Goal: Complete application form

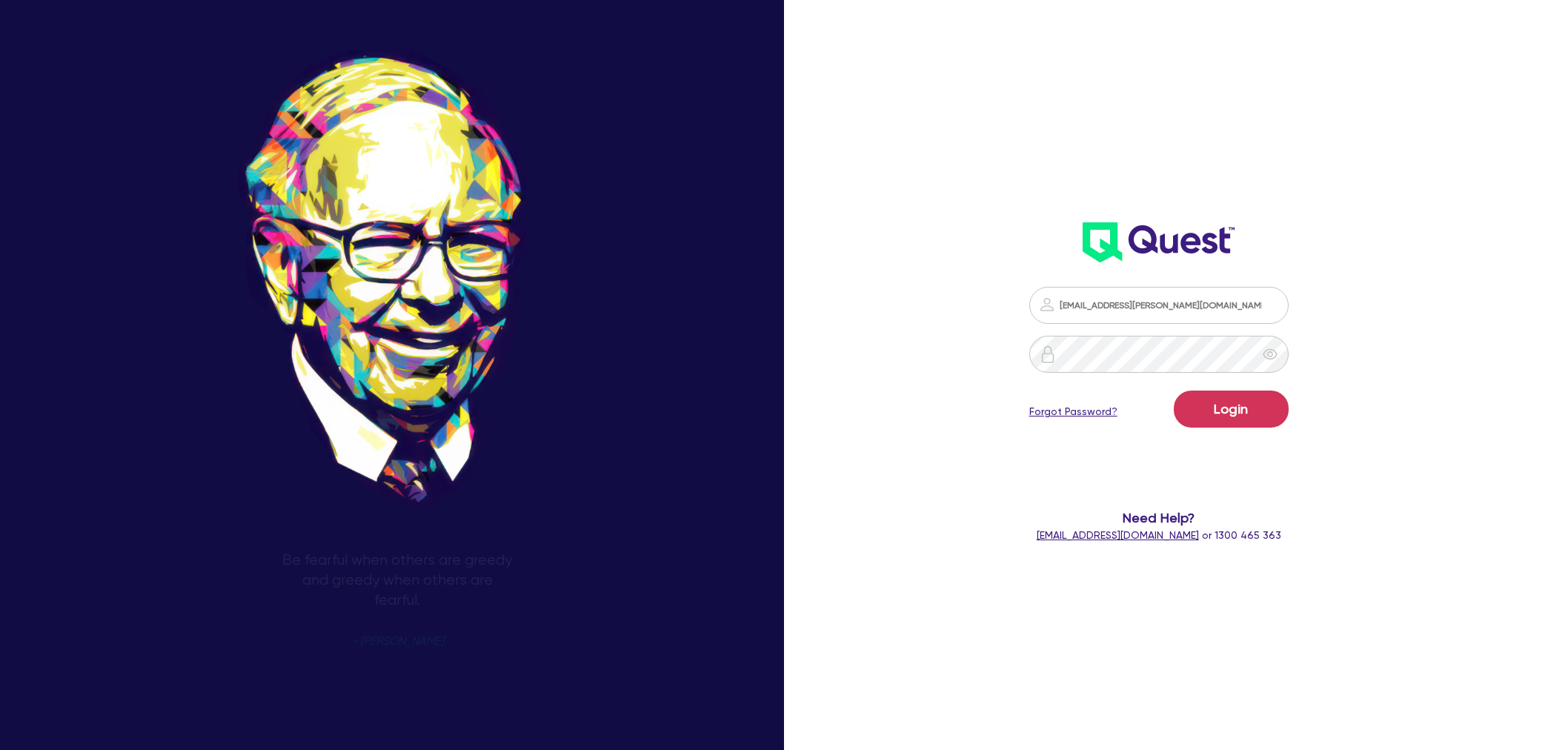
click at [1242, 397] on button "Login" at bounding box center [1231, 409] width 115 height 37
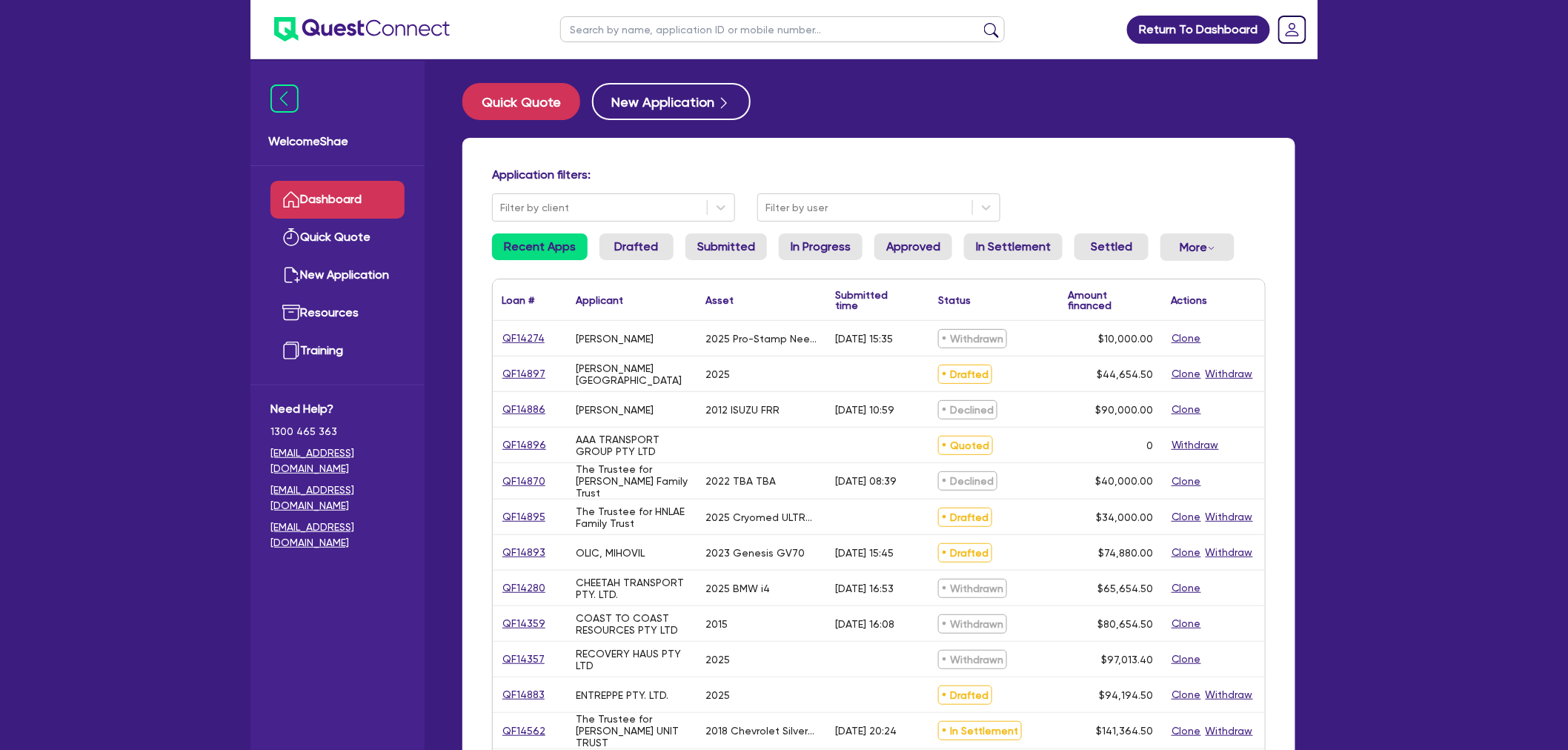
click at [626, 37] on input "text" at bounding box center [783, 29] width 445 height 26
type input "[PERSON_NAME]"
click at [979, 22] on button "submit" at bounding box center [991, 32] width 24 height 21
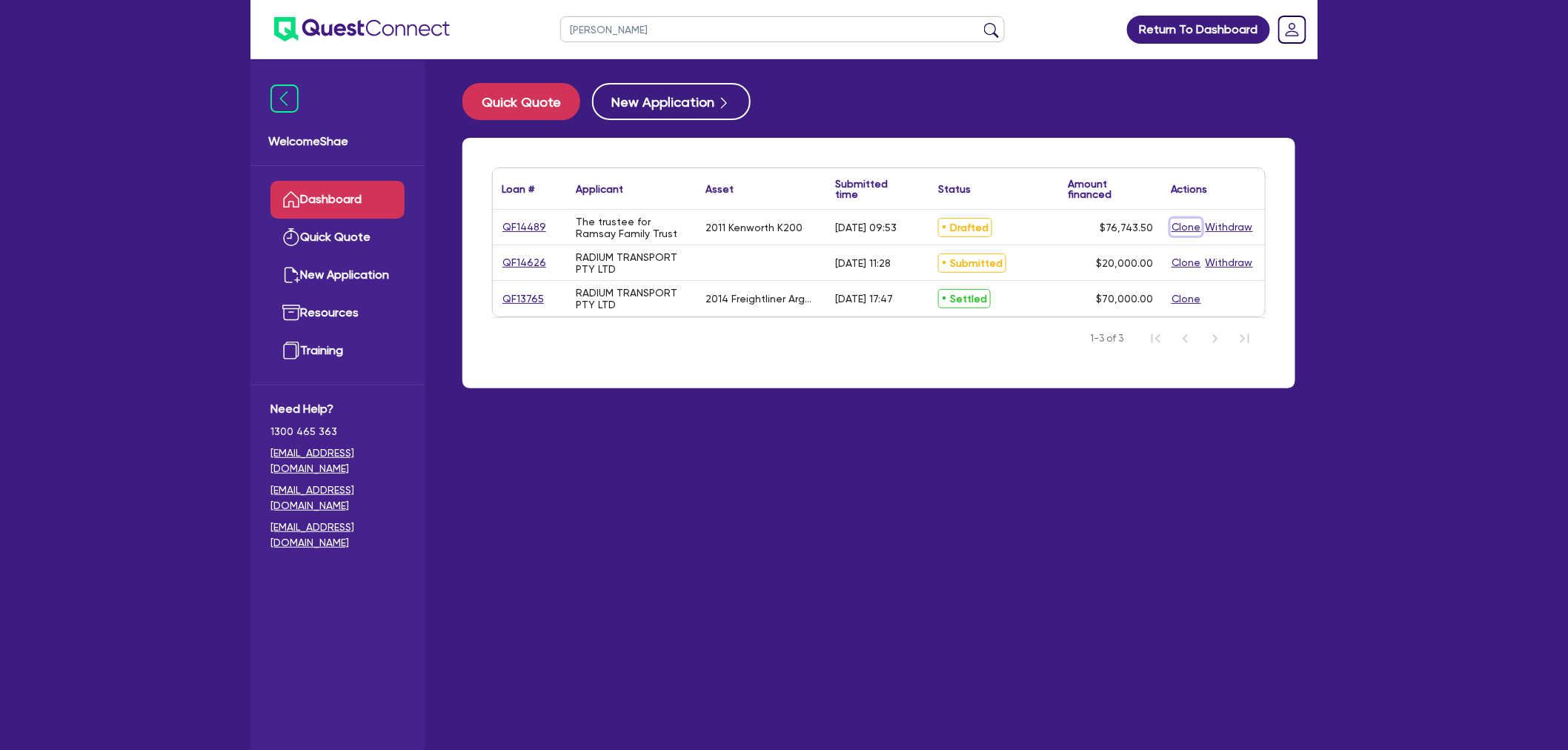
click at [1190, 223] on button "Clone" at bounding box center [1187, 227] width 31 height 17
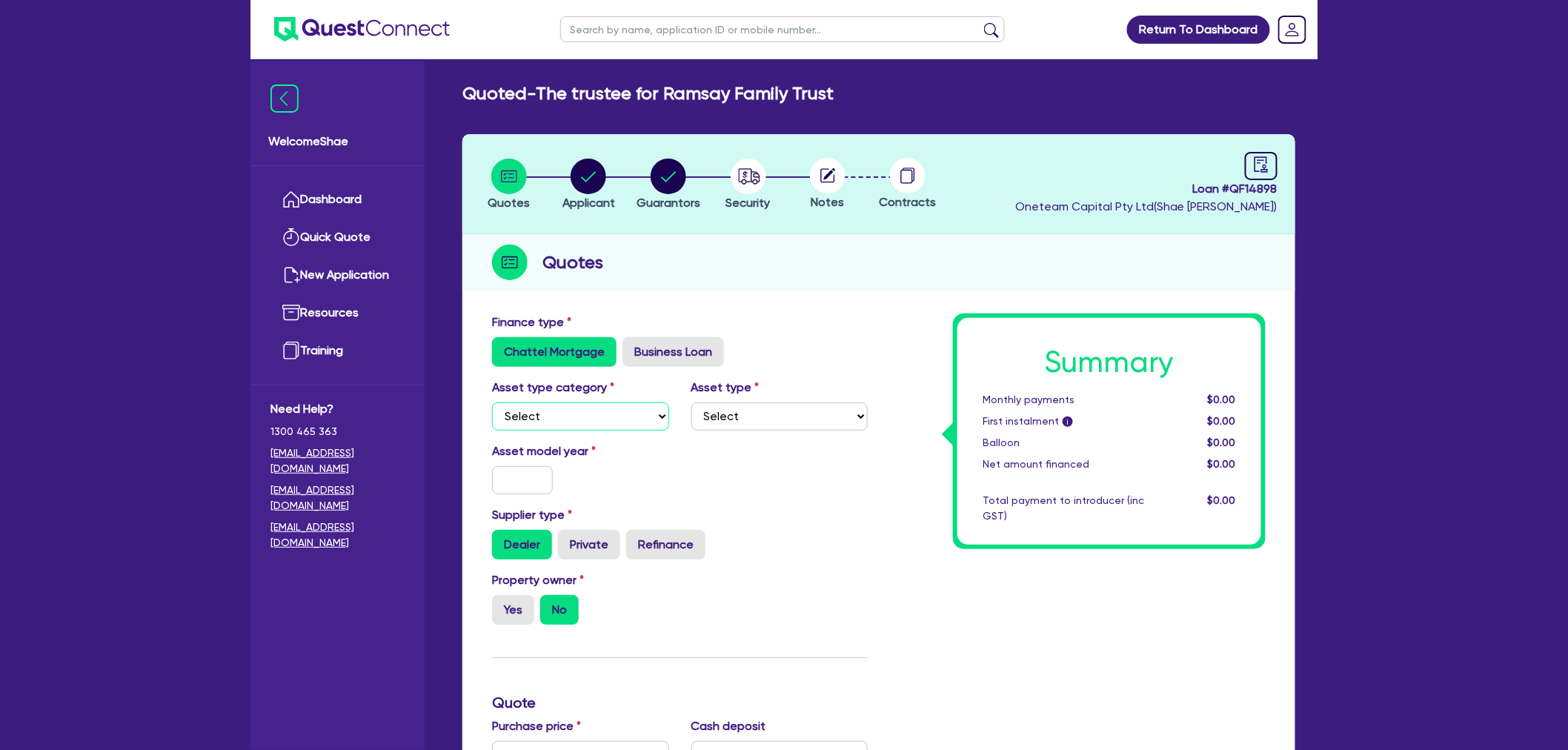
click at [541, 404] on select "Select Cars and light trucks Primary assets Secondary assets Tertiary assets" at bounding box center [581, 416] width 177 height 28
select select "PRIMARY_ASSETS"
click at [492, 403] on select "Select Cars and light trucks Primary assets Secondary assets Tertiary assets" at bounding box center [581, 416] width 177 height 28
click at [730, 420] on select "Select Heavy trucks over 4.5 tonne Trailers Bus and coaches Yellow goods and ex…" at bounding box center [780, 416] width 177 height 28
select select "TRAILERS"
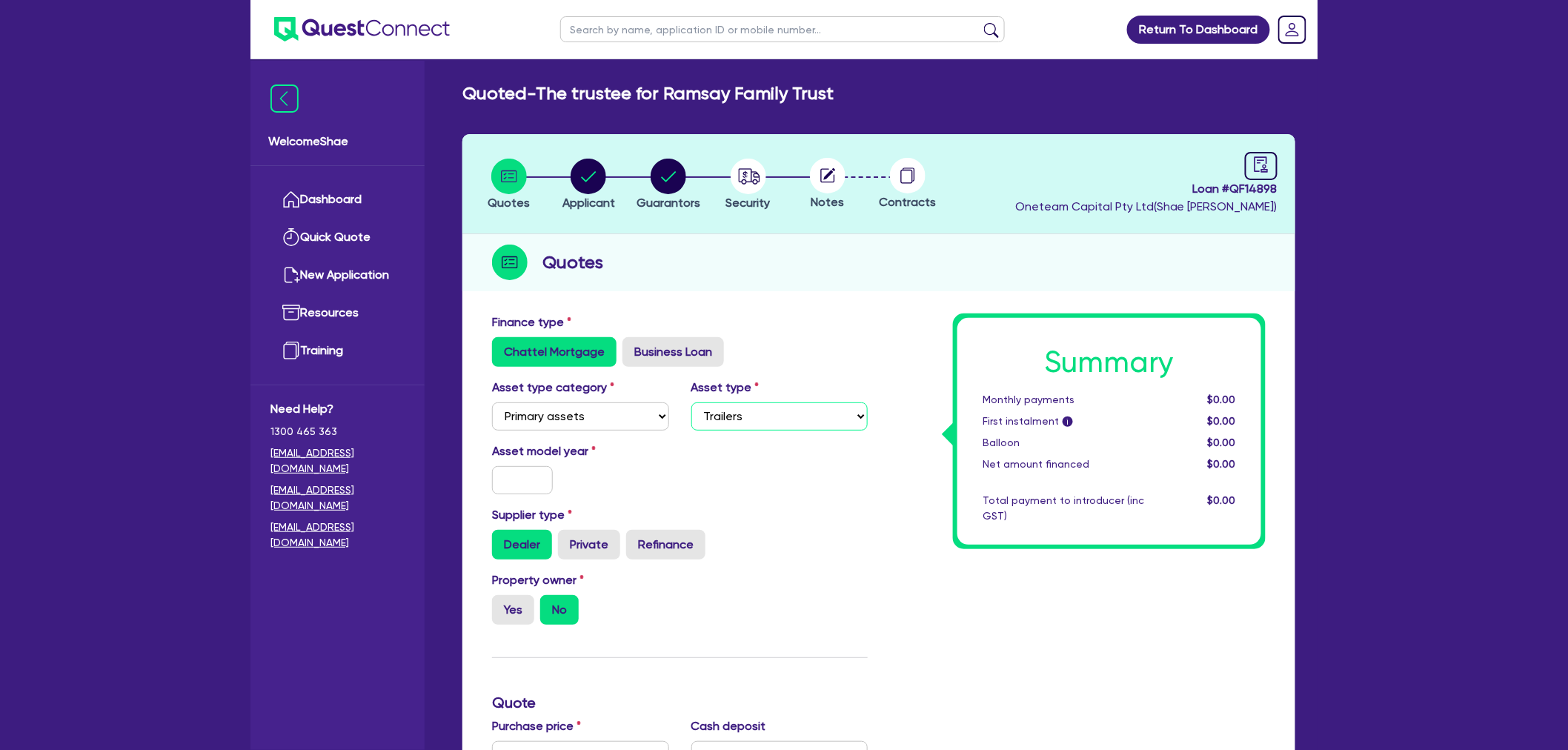
click at [692, 403] on select "Select Heavy trucks over 4.5 tonne Trailers Bus and coaches Yellow goods and ex…" at bounding box center [780, 416] width 177 height 28
click at [528, 482] on input "text" at bounding box center [523, 480] width 61 height 28
type input "0"
type input "2005"
click at [589, 532] on label "Private" at bounding box center [589, 545] width 62 height 29
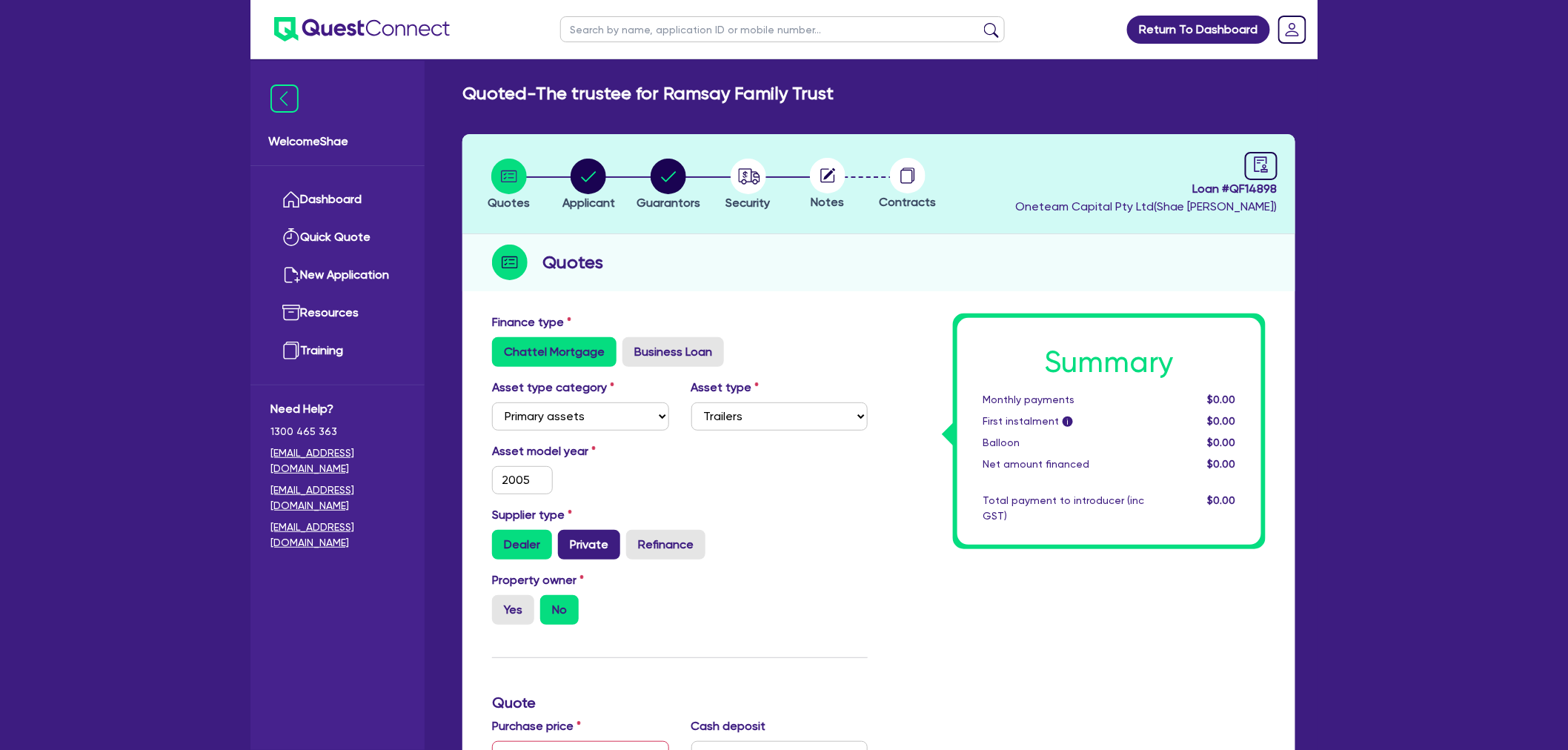
click at [568, 532] on input "Private" at bounding box center [562, 535] width 9 height 9
radio input "true"
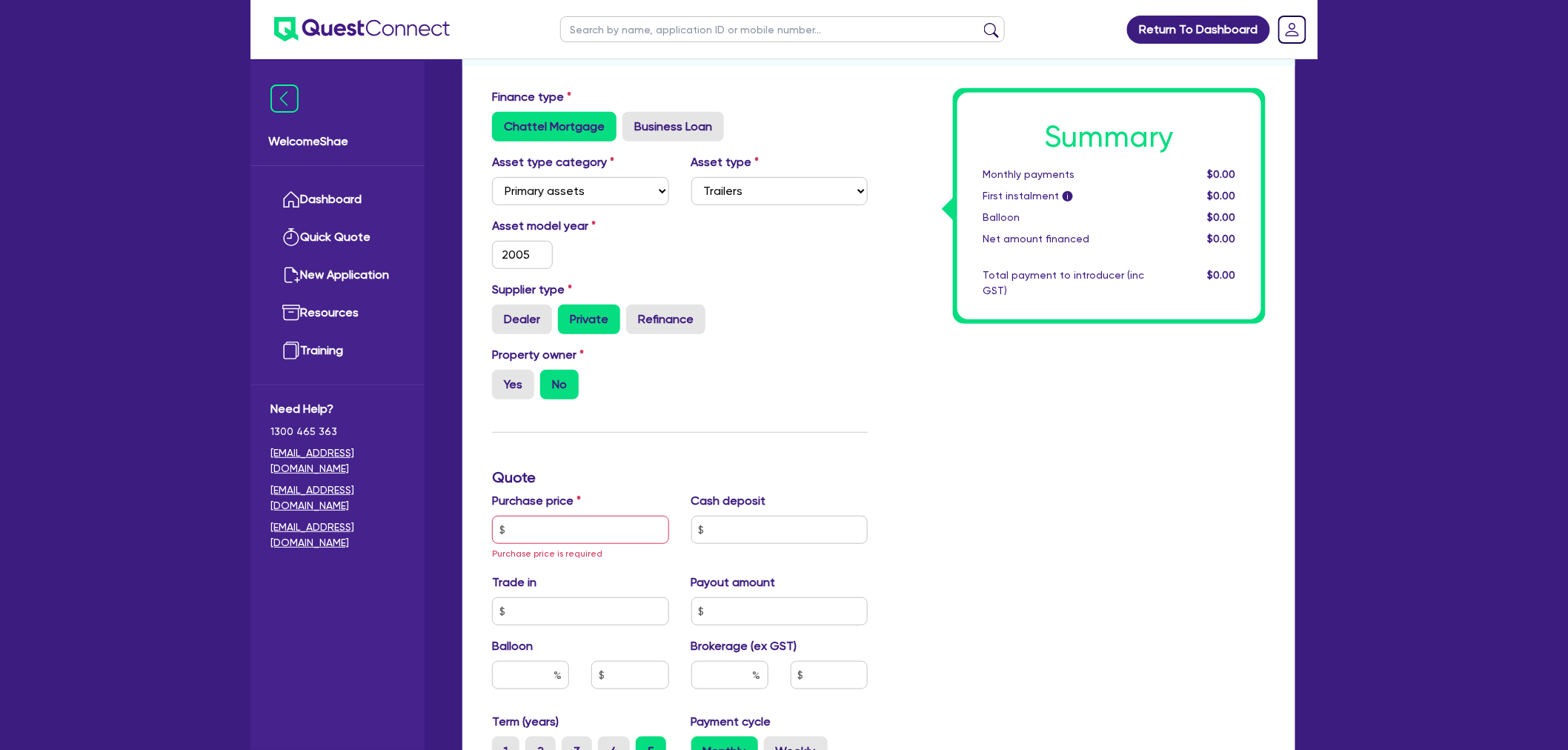
scroll to position [247, 0]
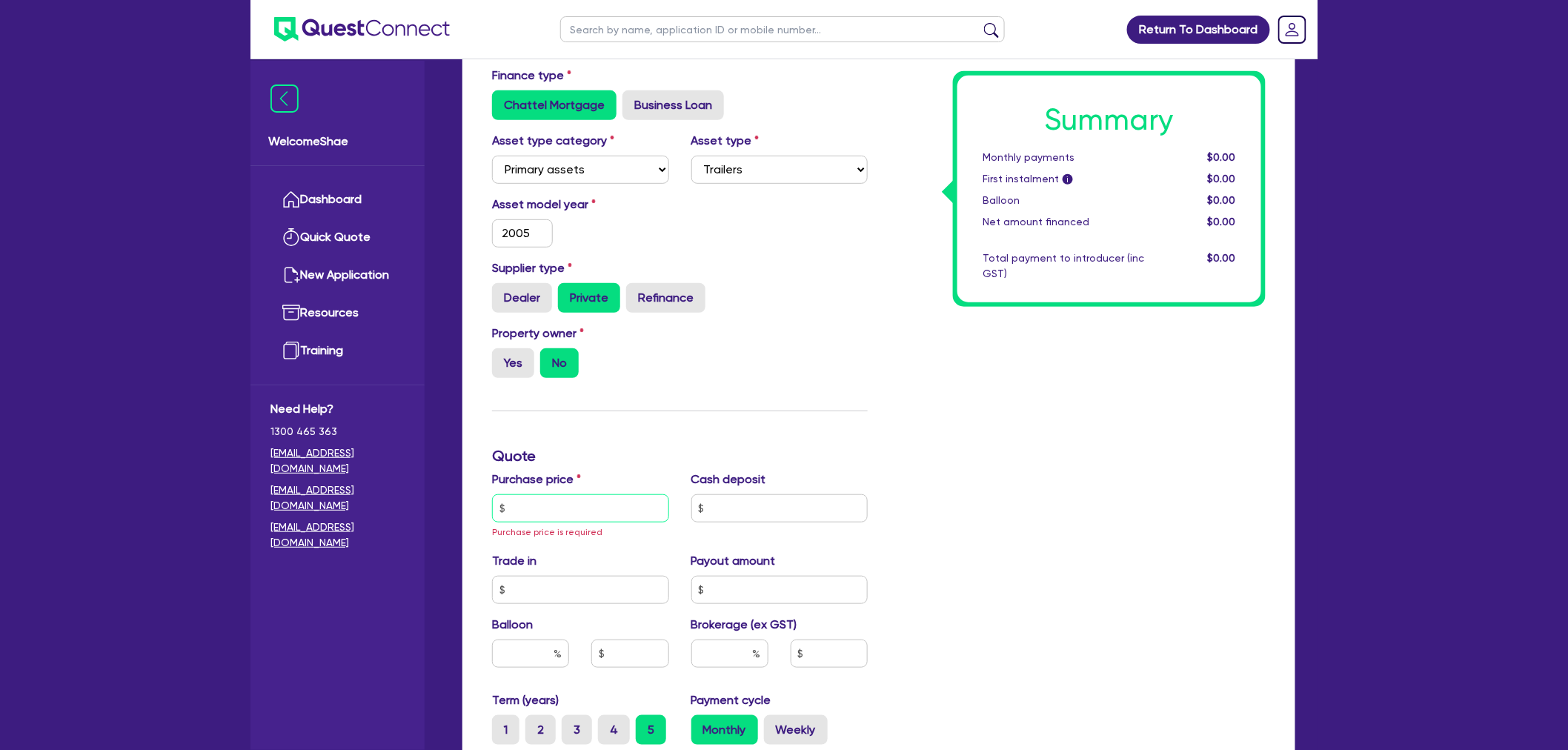
click at [575, 496] on input "text" at bounding box center [581, 508] width 177 height 28
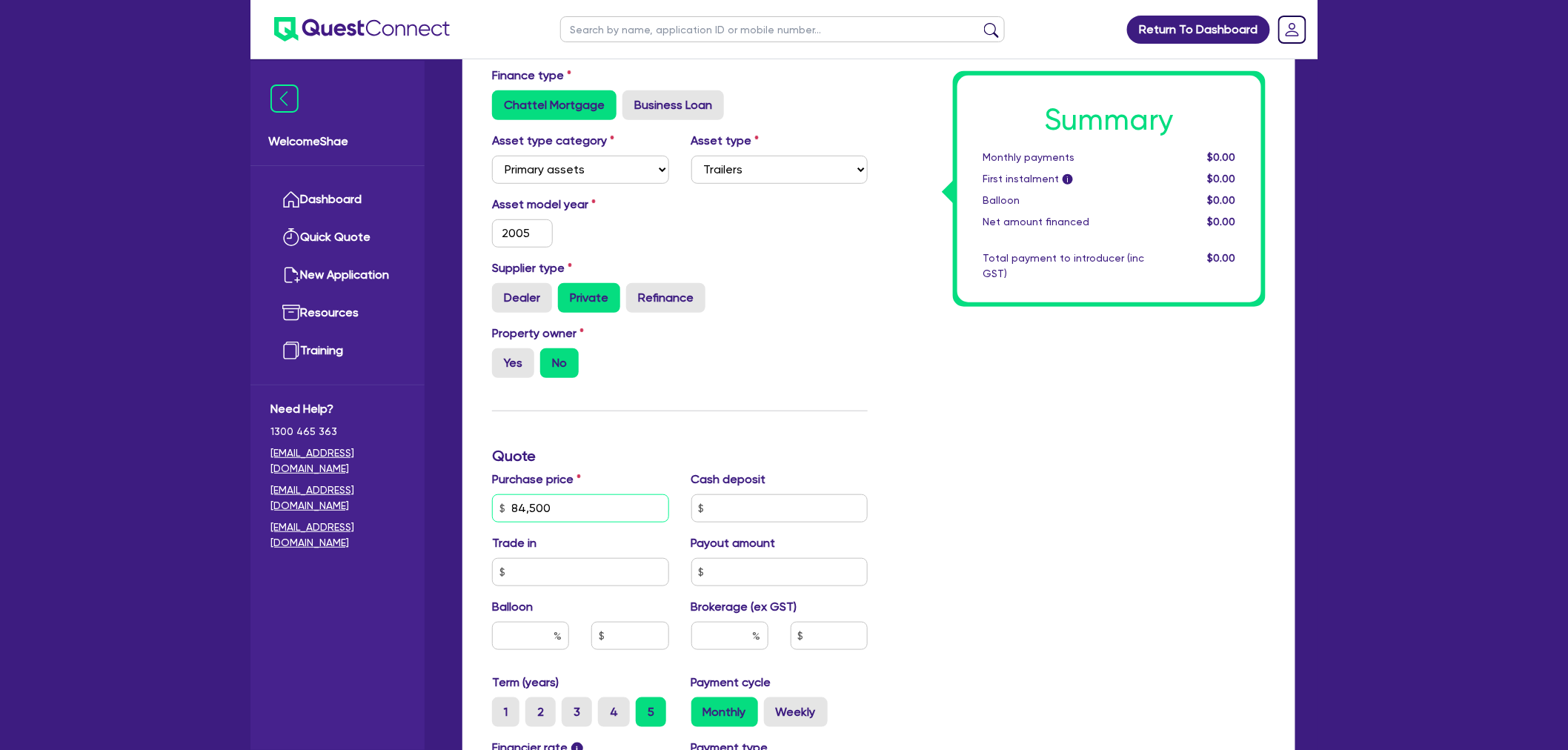
type input "84,500"
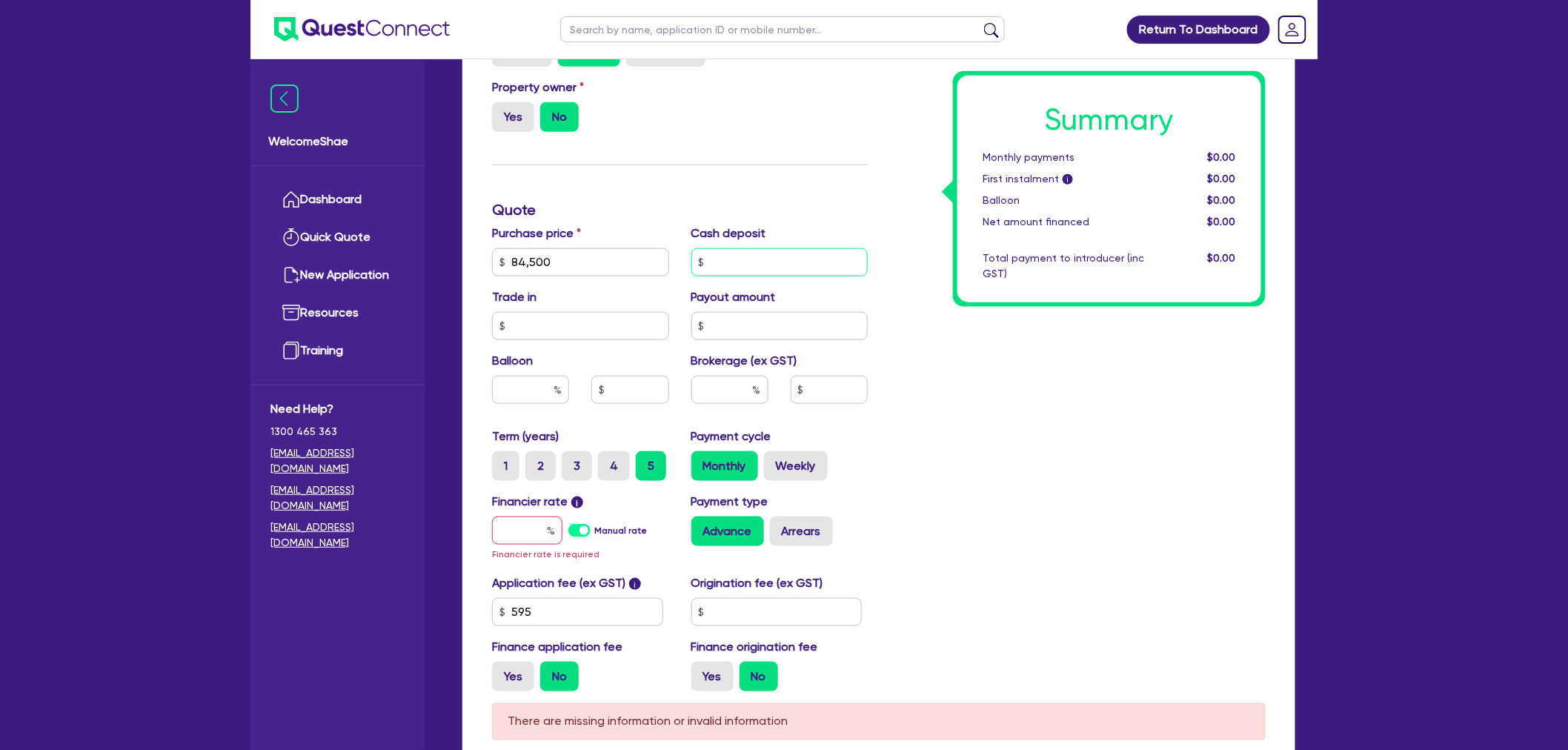
scroll to position [494, 0]
click at [744, 388] on input "text" at bounding box center [730, 389] width 77 height 28
type input "10"
click at [535, 531] on input "text" at bounding box center [527, 529] width 71 height 28
type input "1"
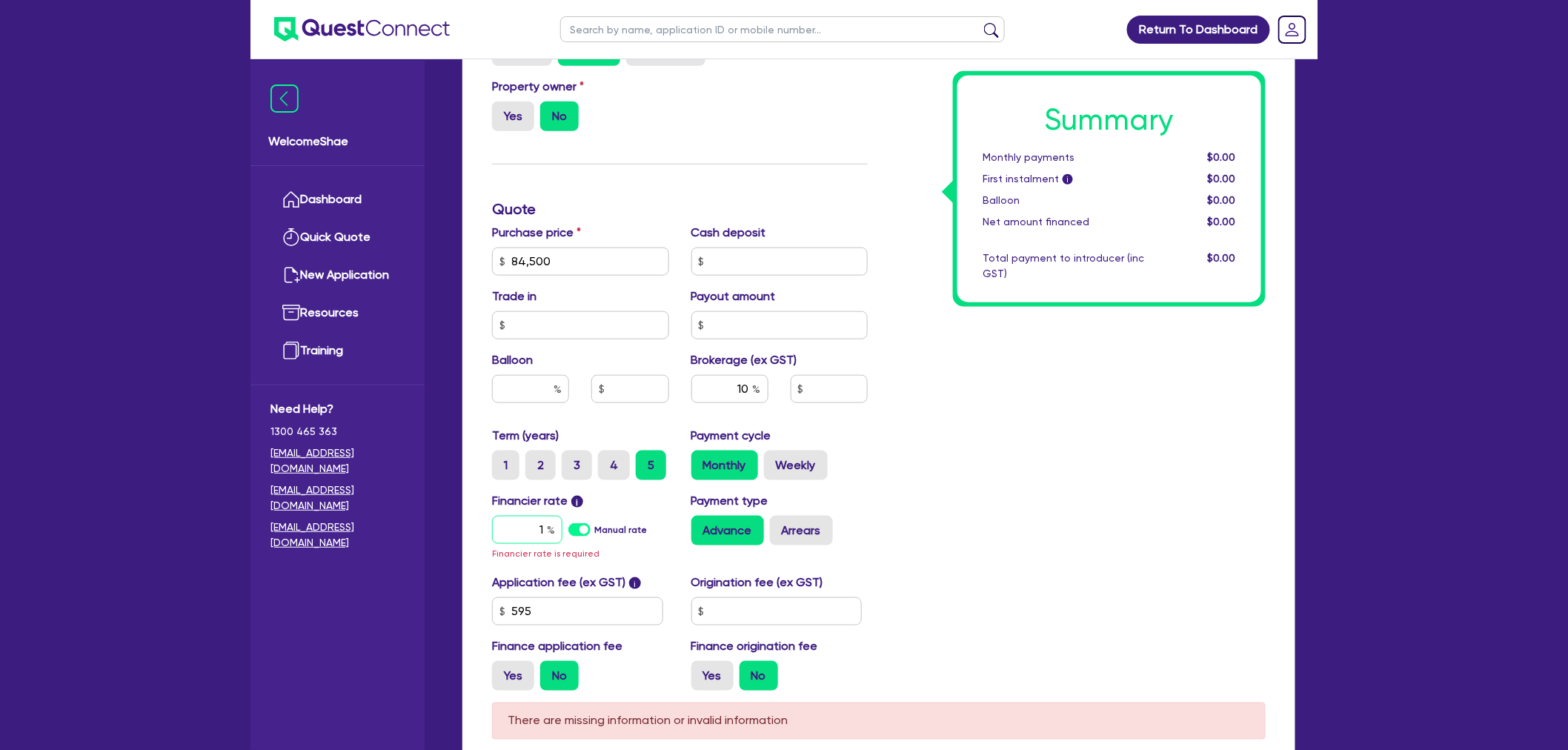
type input "8,450"
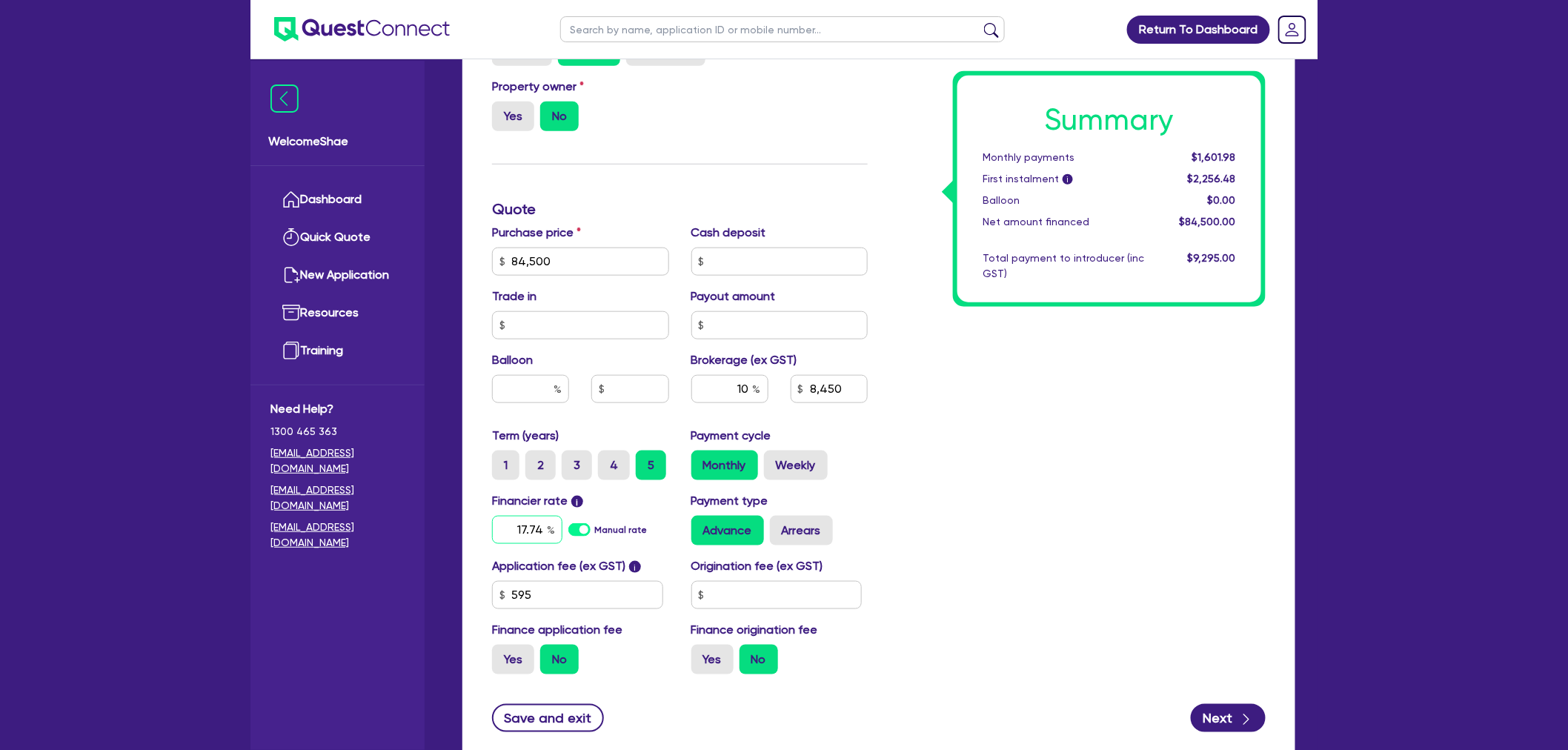
type input "17.74"
type input "8,450"
click at [823, 588] on input "text" at bounding box center [777, 595] width 171 height 28
type input "990"
click at [949, 574] on div "Summary Monthly payments $2,334.03 First instalment i $4,077.53 Balloon $0.00 N…" at bounding box center [1077, 253] width 398 height 867
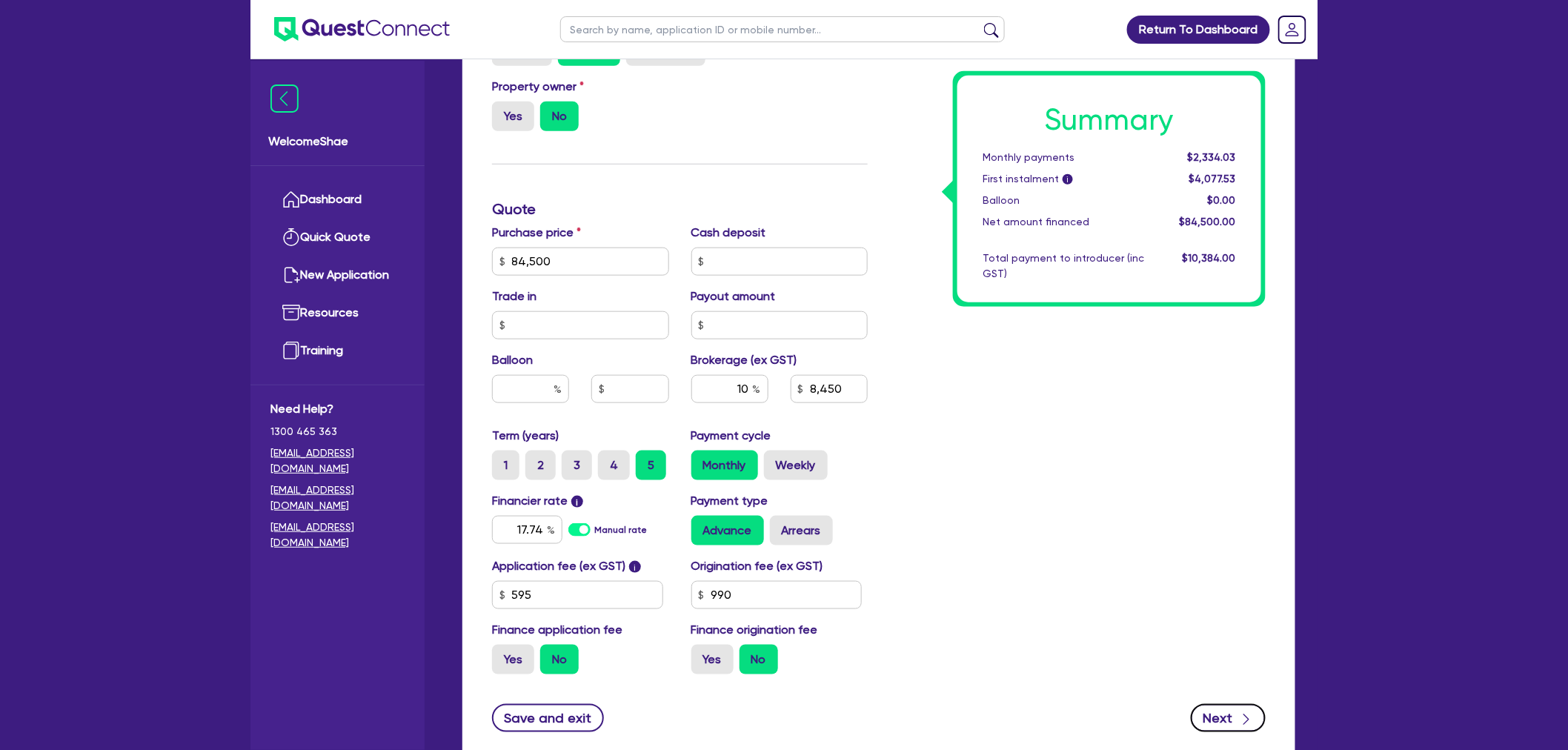
click at [1224, 707] on button "Next" at bounding box center [1227, 718] width 74 height 28
type input "8,450"
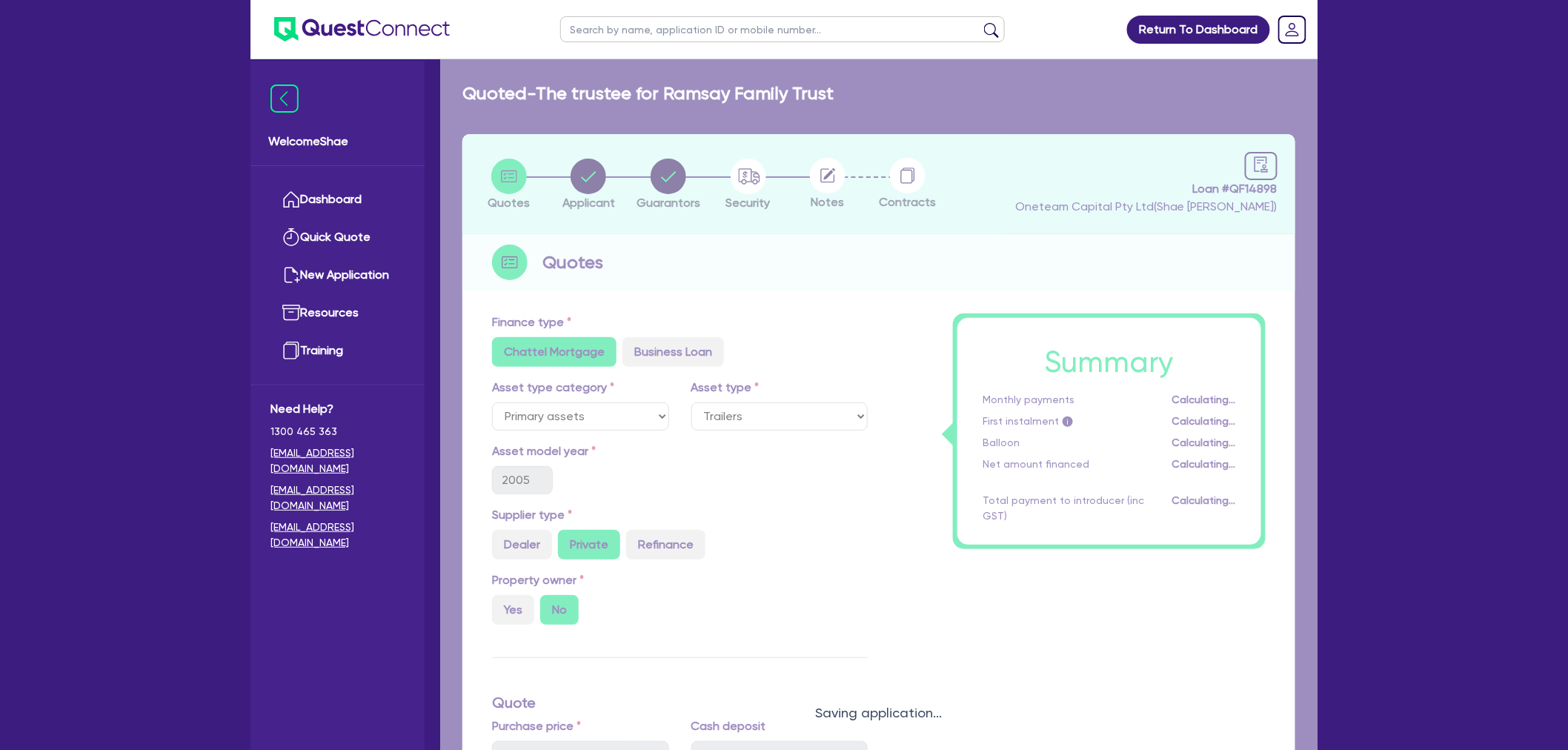
select select "TRUST"
select select "INDIVIDUAL"
select select "TRANSPORT_WAREHOUSING"
select select "PASSENGERS_FREIGHT_TRANSPORT"
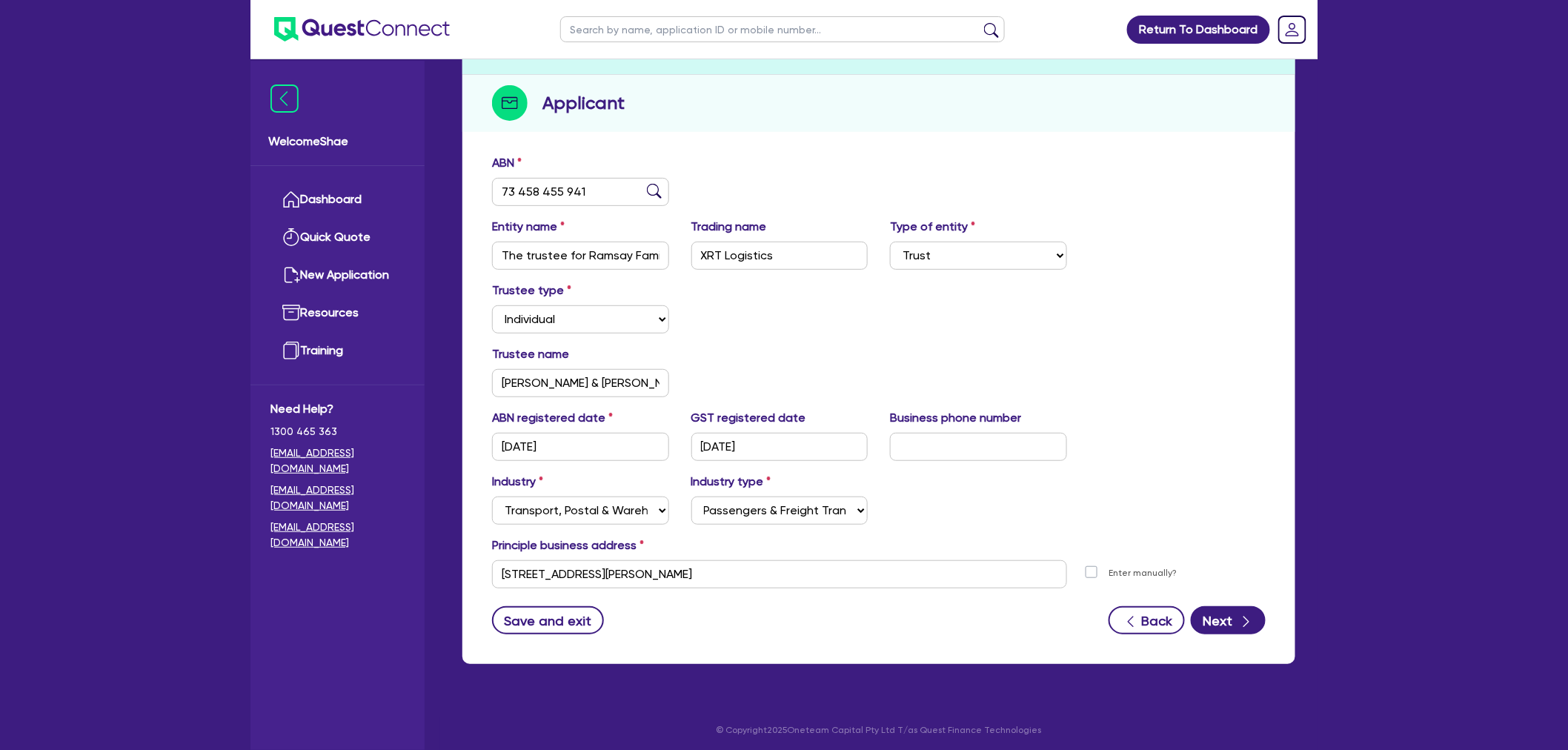
scroll to position [162, 0]
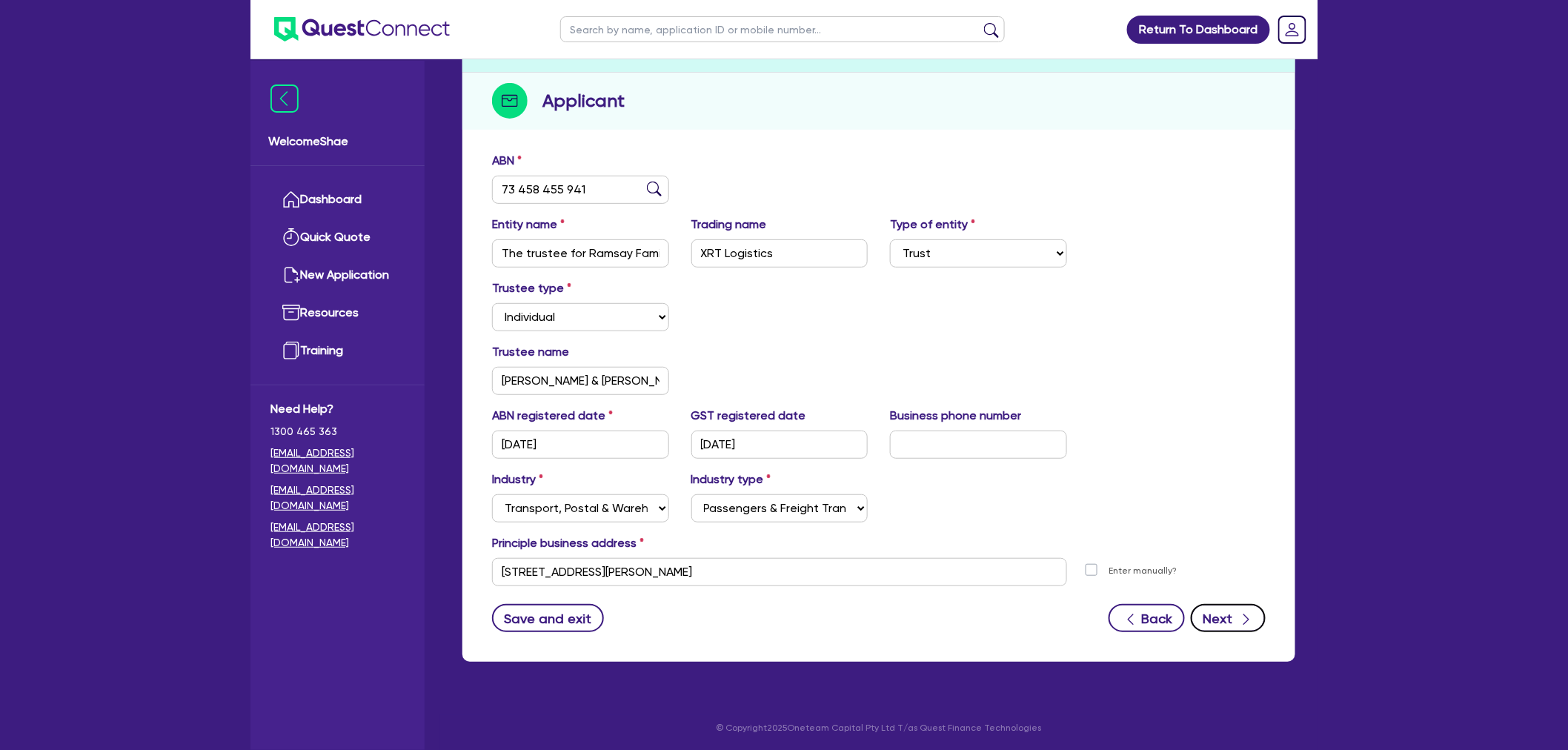
click at [1221, 604] on button "Next" at bounding box center [1227, 618] width 74 height 28
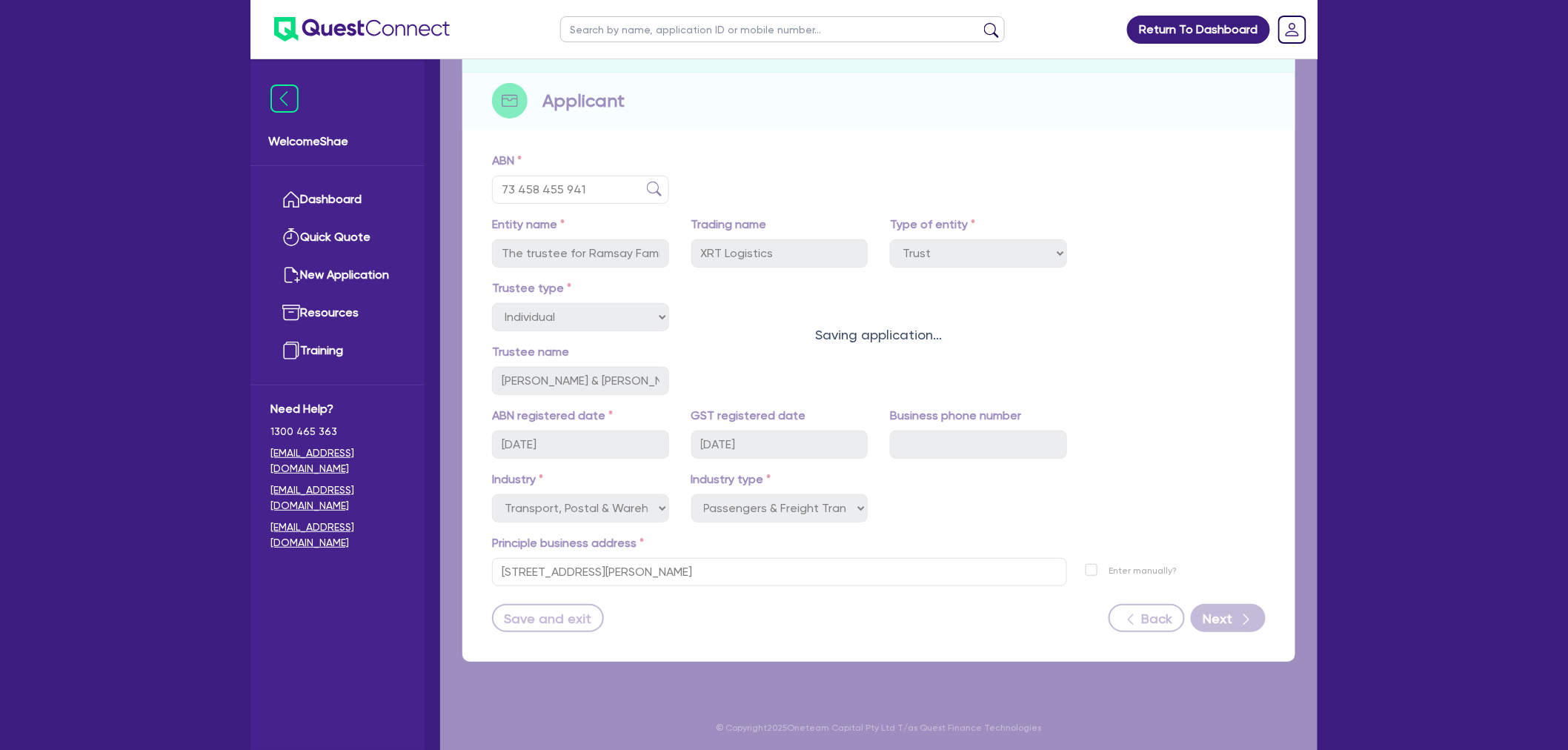
select select "MR"
select select "QLD"
select select "MARRIED"
select select "CASH"
select select "VEHICLE"
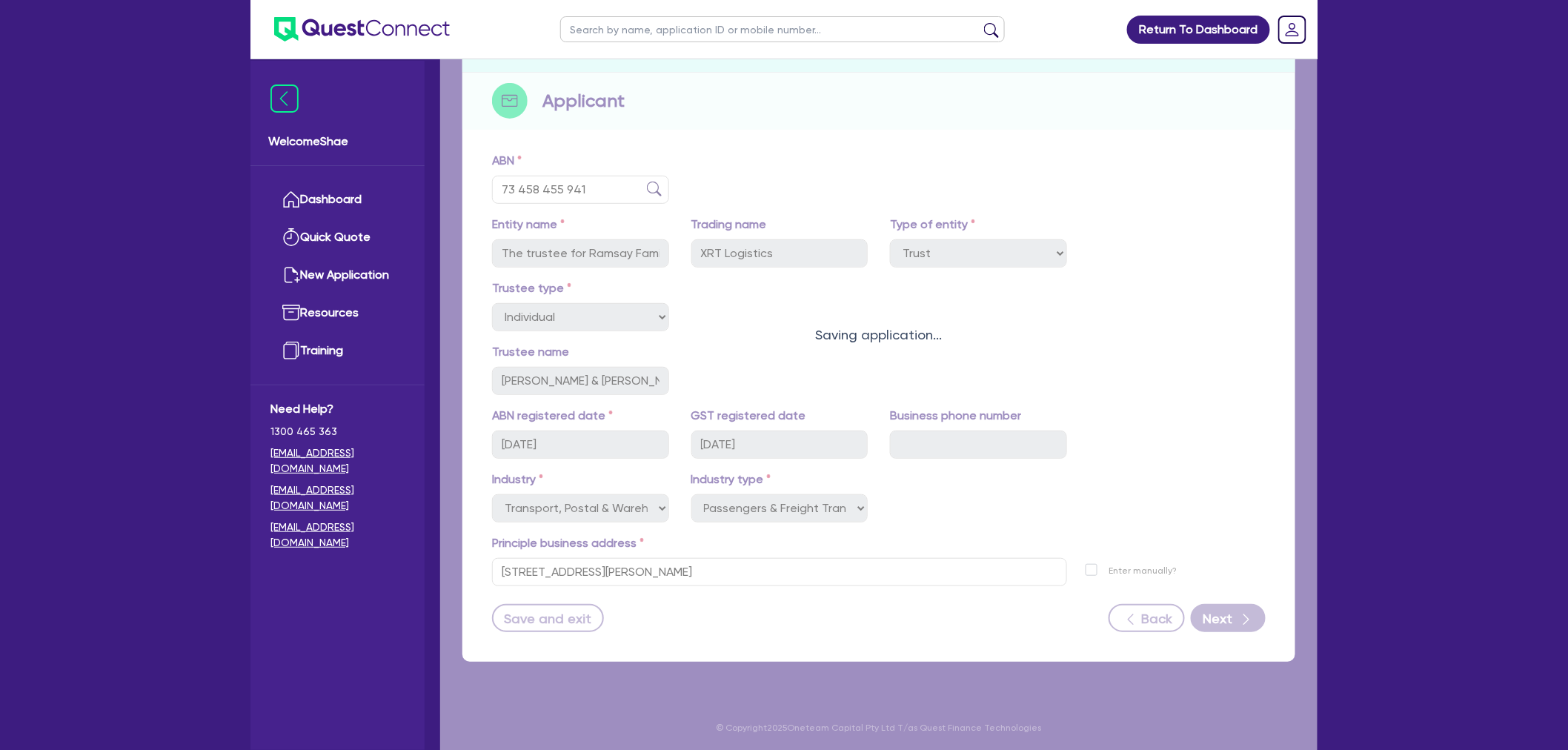
select select "VEHICLE"
select select "HOUSEHOLD_PERSONAL"
select select "EQUIPMENT"
select select "VEHICLE_LOAN"
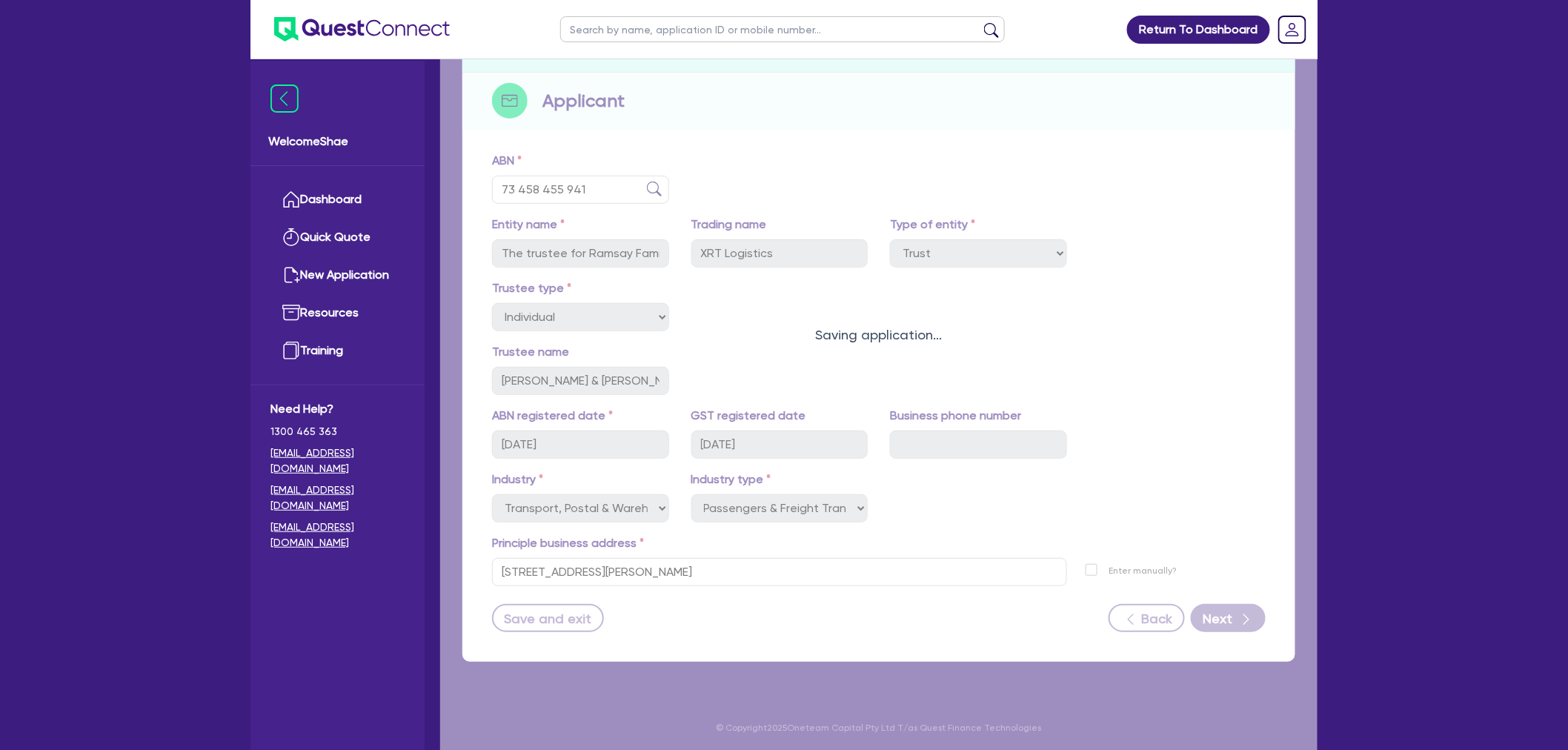
select select "CREDIT_CARD"
select select "MRS"
select select "QLD"
select select "MARRIED"
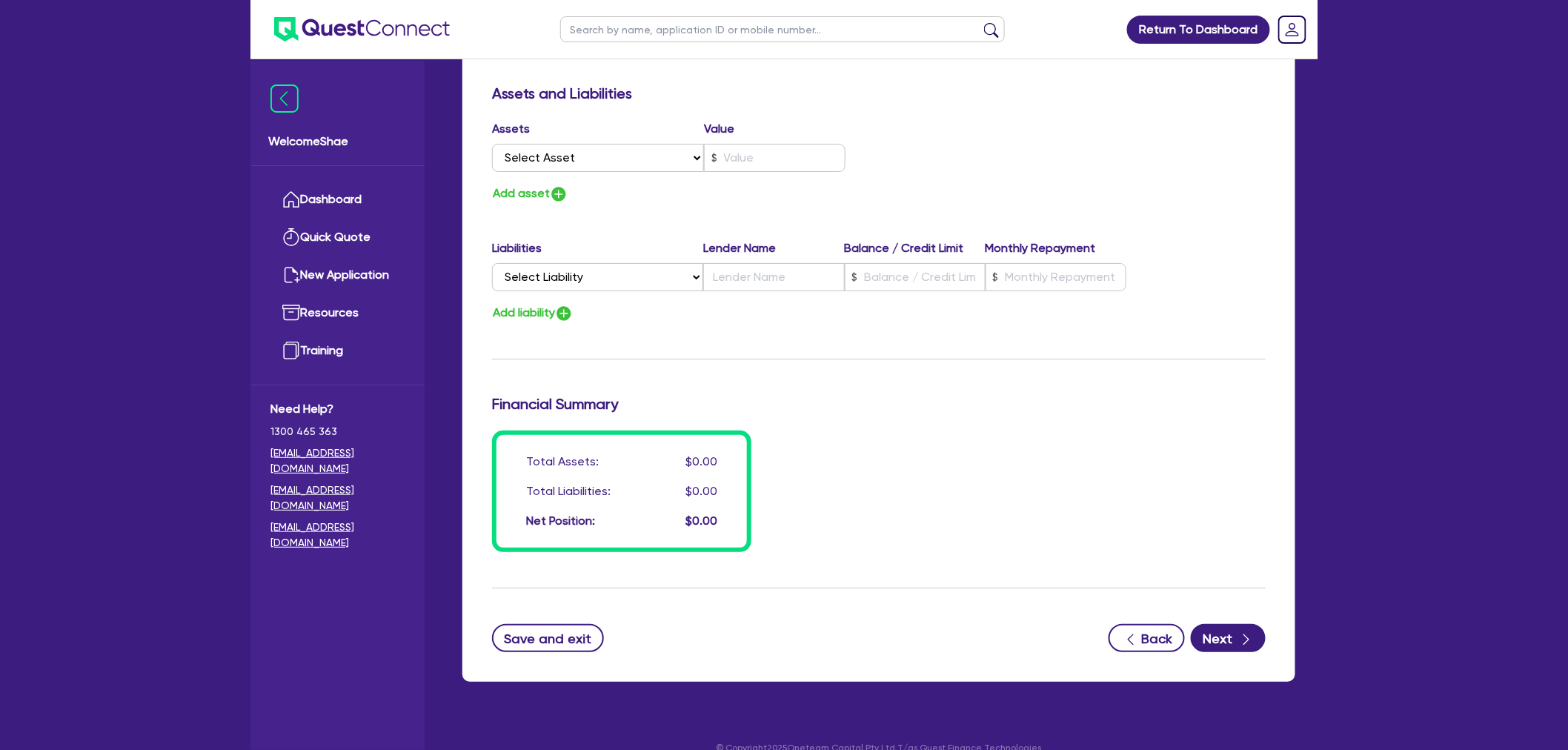
scroll to position [2284, 0]
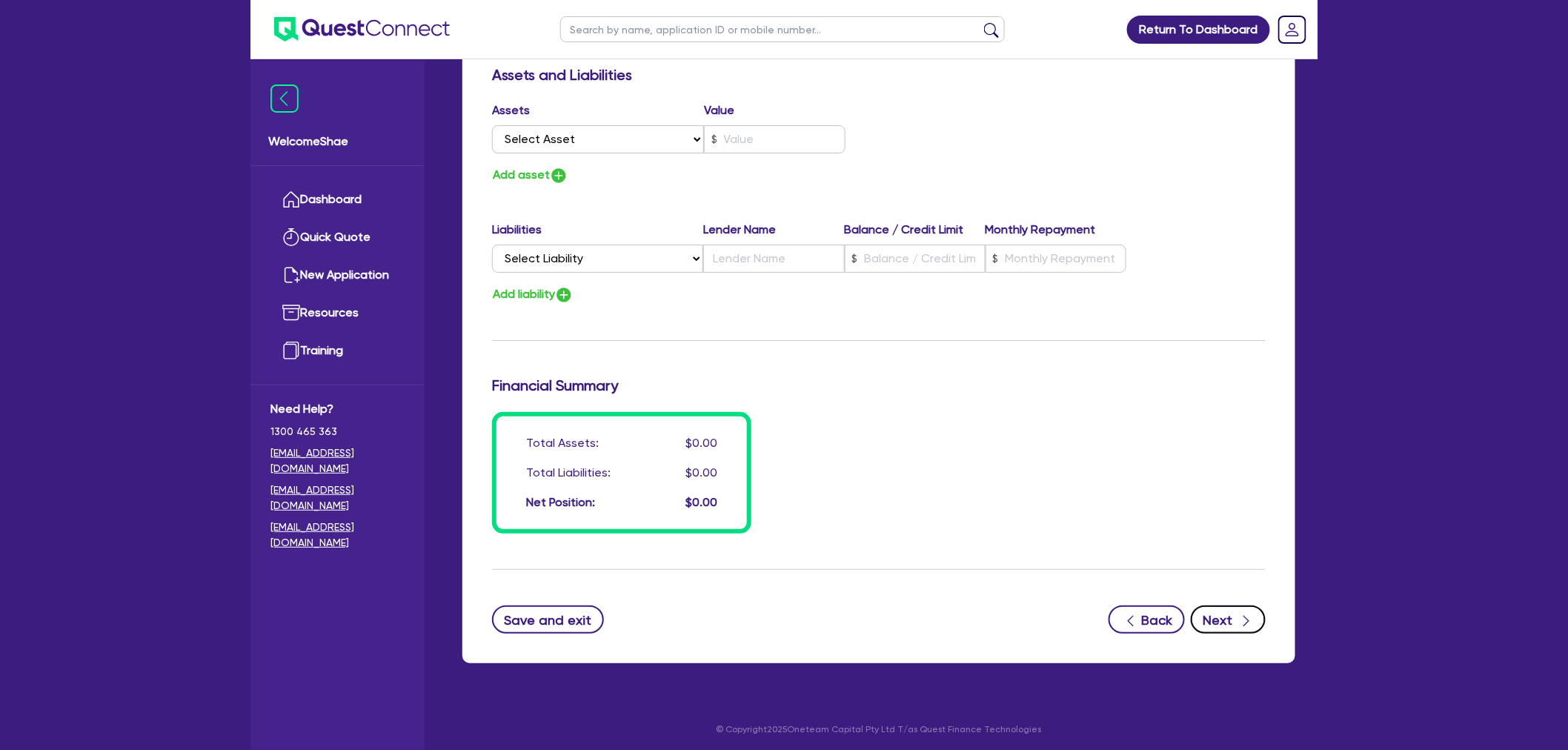
click at [1247, 614] on icon "button" at bounding box center [1247, 621] width 15 height 15
select select "PRIMARY_ASSETS"
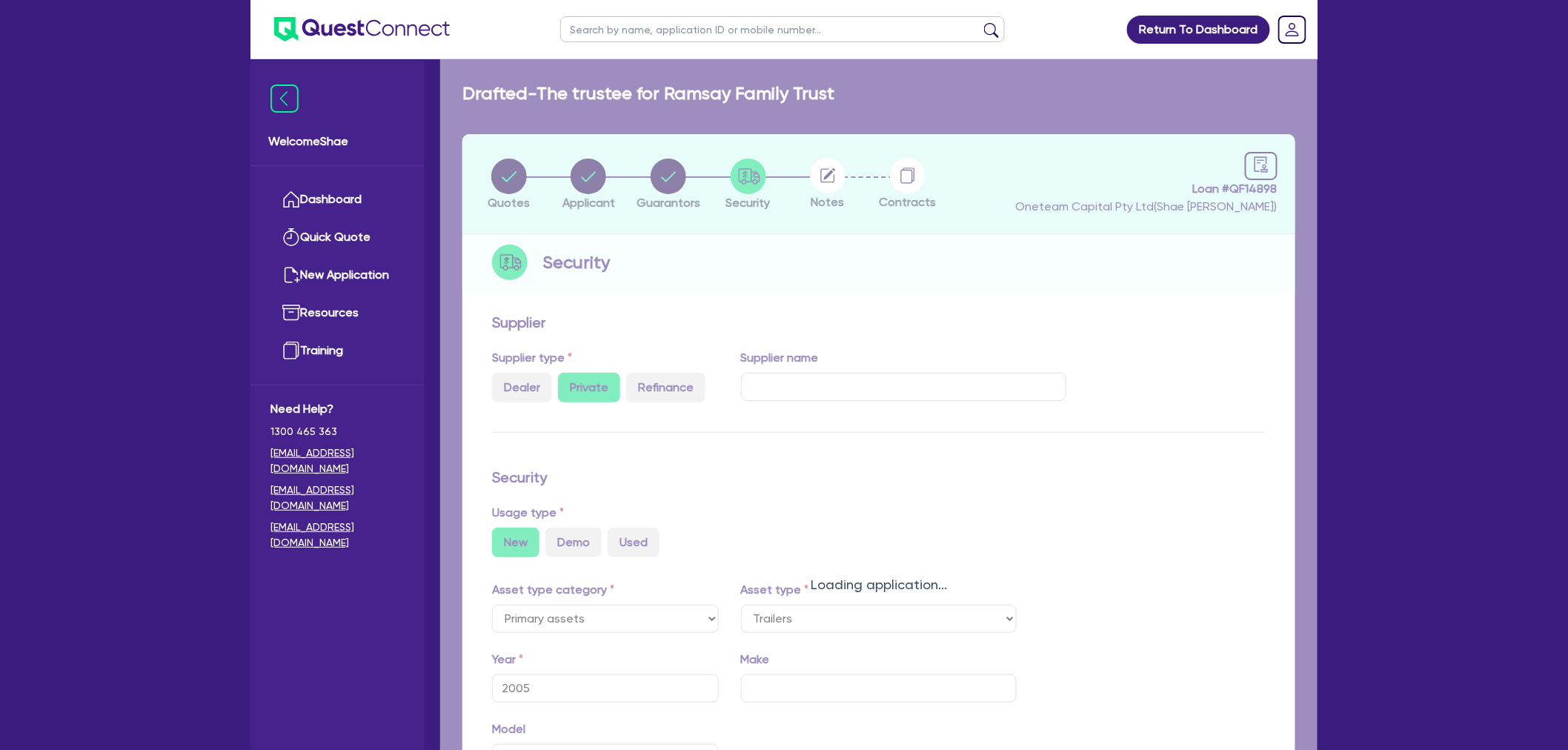
select select "TRAILERS"
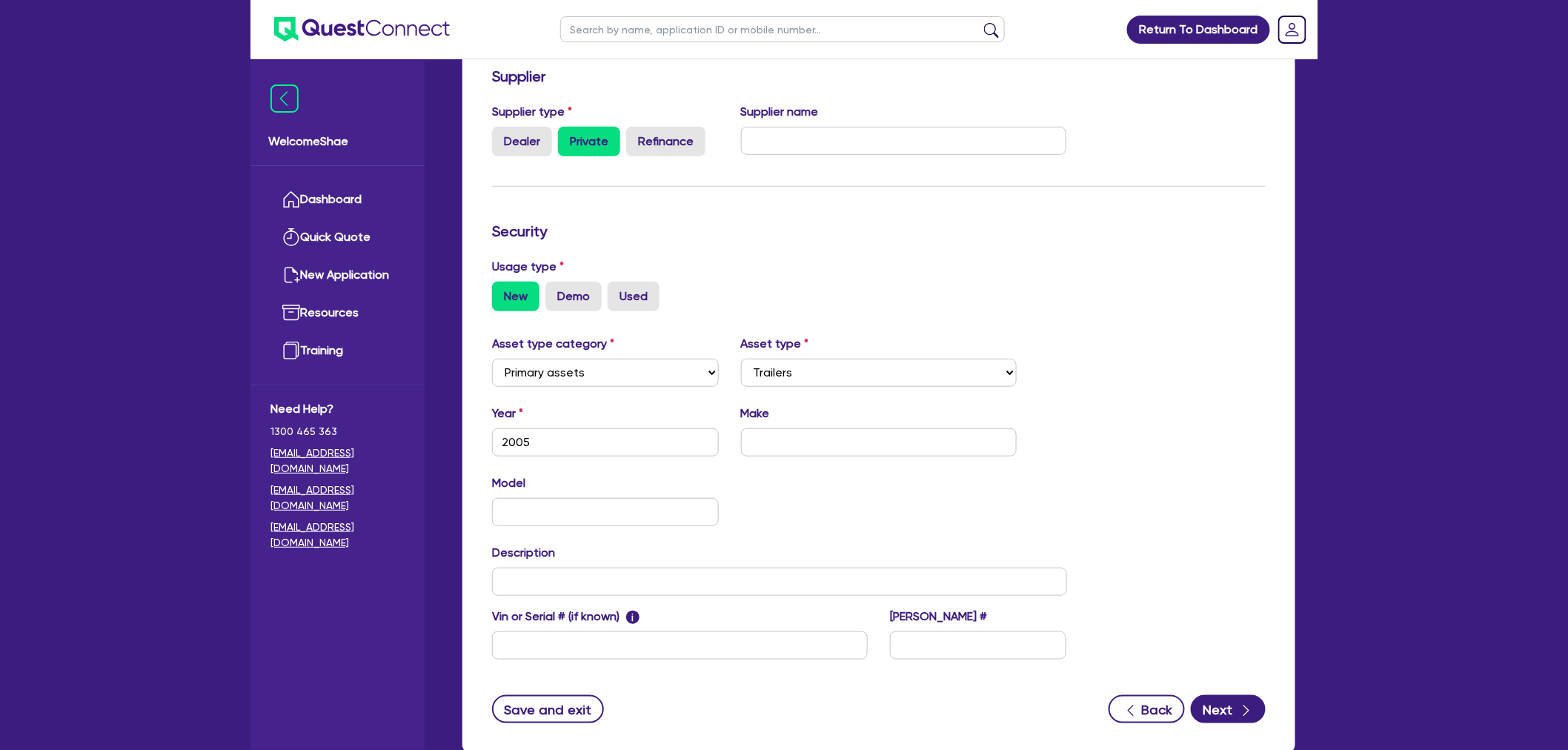
scroll to position [247, 0]
click at [779, 136] on input "text" at bounding box center [904, 140] width 326 height 28
click at [825, 133] on input "Phil" at bounding box center [904, 140] width 326 height 28
paste input "[EMAIL_ADDRESS][DOMAIN_NAME]"
click at [961, 133] on input "[PERSON_NAME] [PERSON_NAME][EMAIL_ADDRESS][DOMAIN_NAME]" at bounding box center [904, 140] width 326 height 28
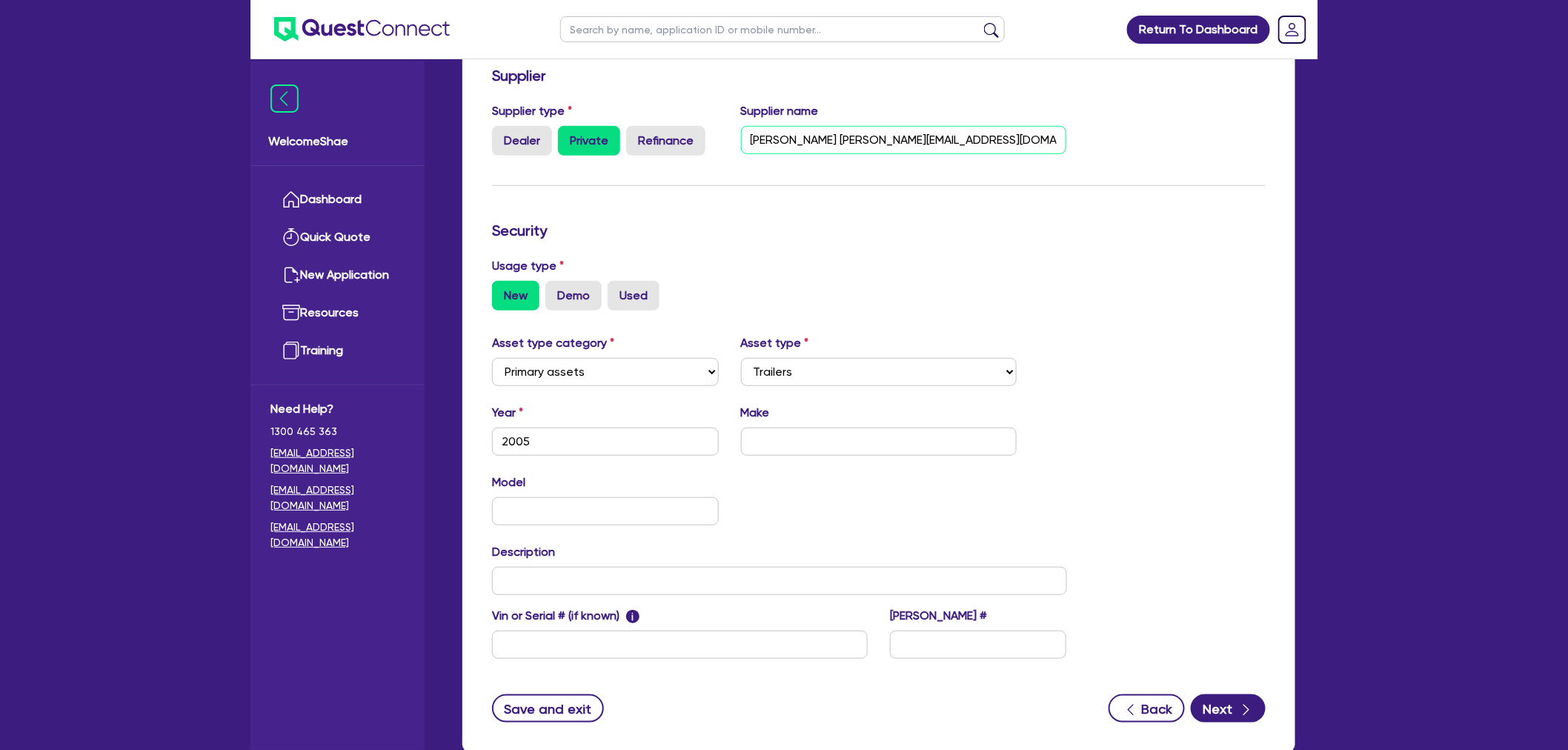
paste input "0474 035 443"
type input "[PERSON_NAME] [PERSON_NAME][EMAIL_ADDRESS][DOMAIN_NAME] 0474 035 443"
click at [819, 450] on input "text" at bounding box center [879, 441] width 276 height 28
type input "[PERSON_NAME]"
type input "45 ft tri axle tautliner"
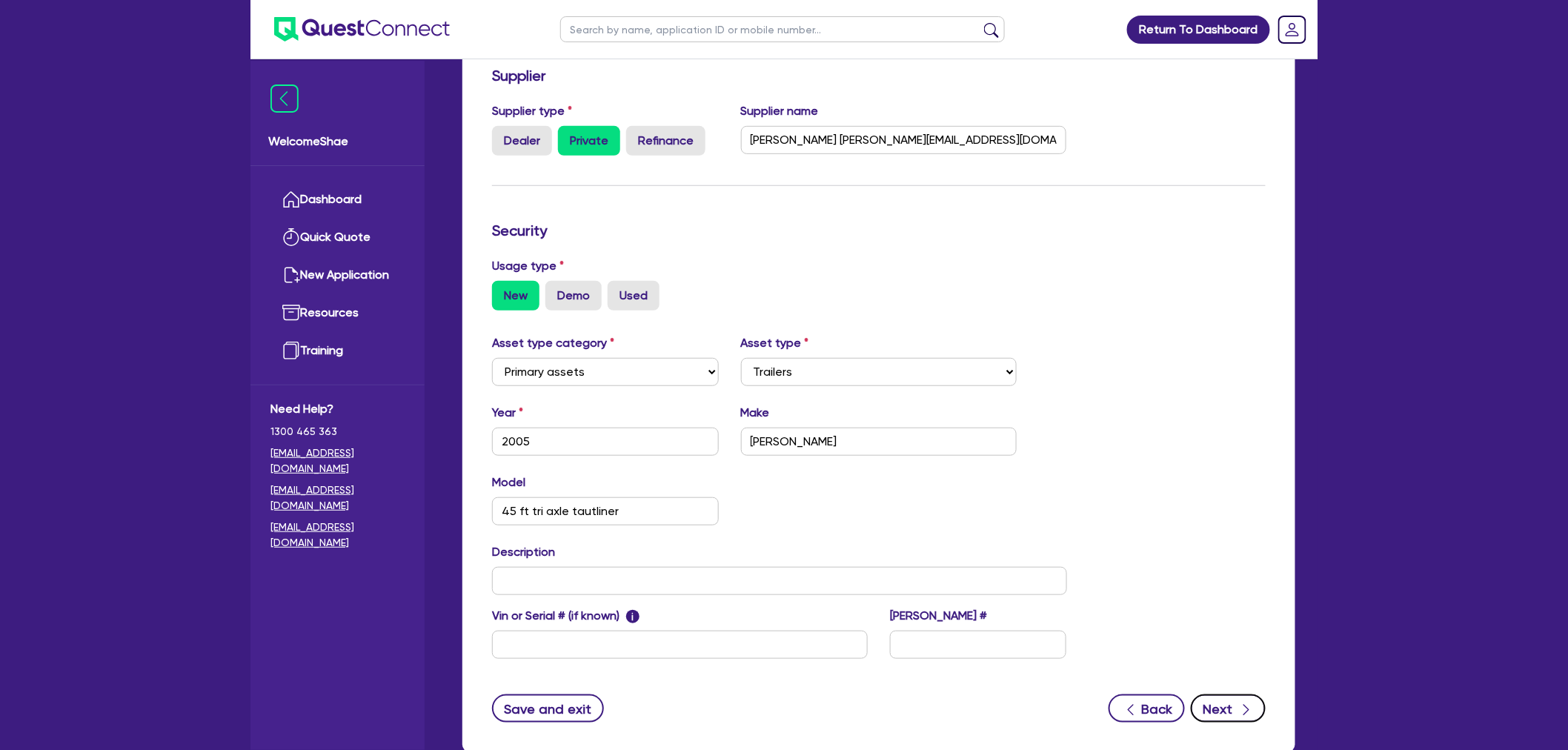
click at [1249, 705] on icon "button" at bounding box center [1247, 710] width 15 height 15
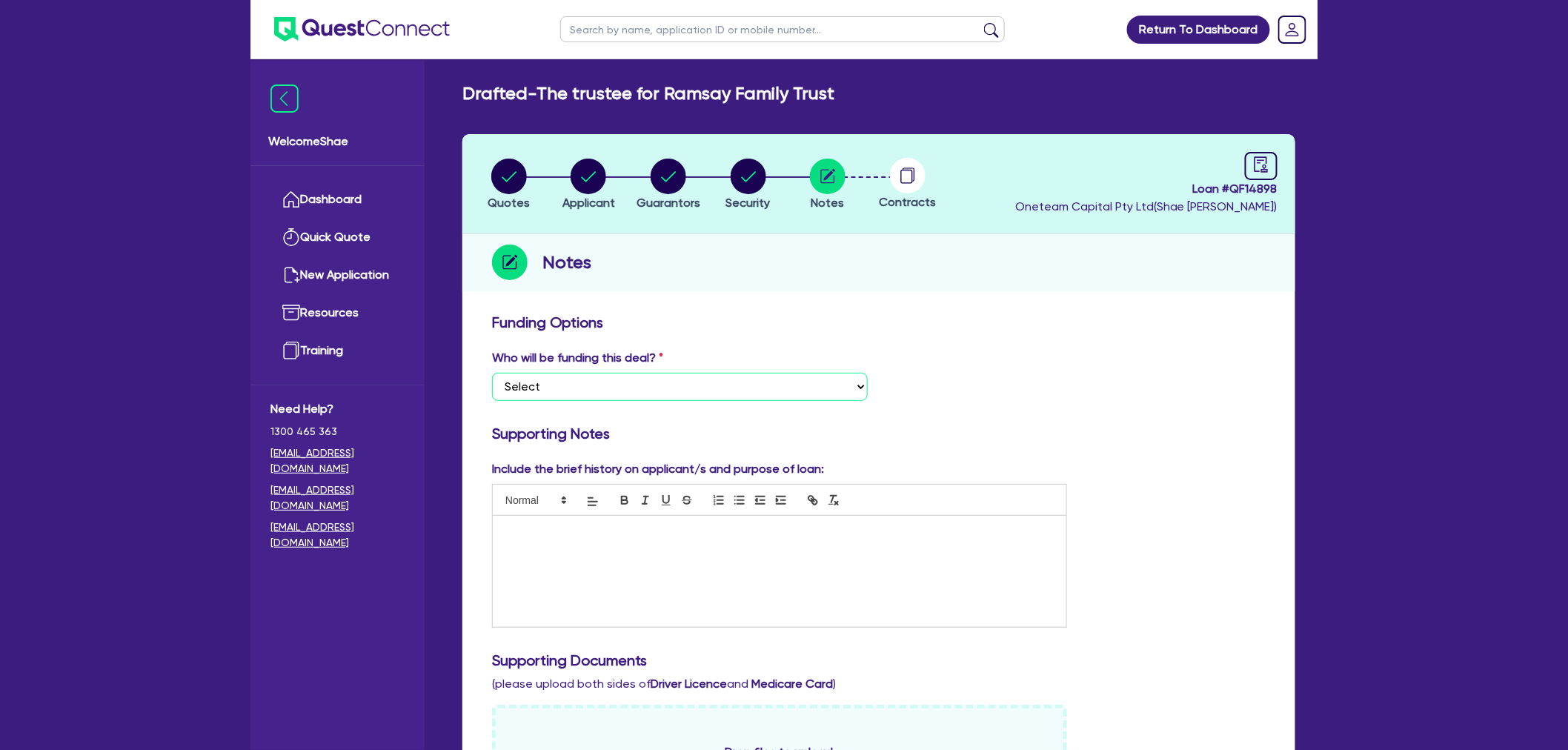
click at [686, 390] on select "Select I want Quest to fund 100% I will fund 100% I will co-fund with Quest Oth…" at bounding box center [680, 387] width 376 height 28
select select "Other"
click at [492, 373] on select "Select I want Quest to fund 100% I will fund 100% I will co-fund with Quest Oth…" at bounding box center [680, 387] width 376 height 28
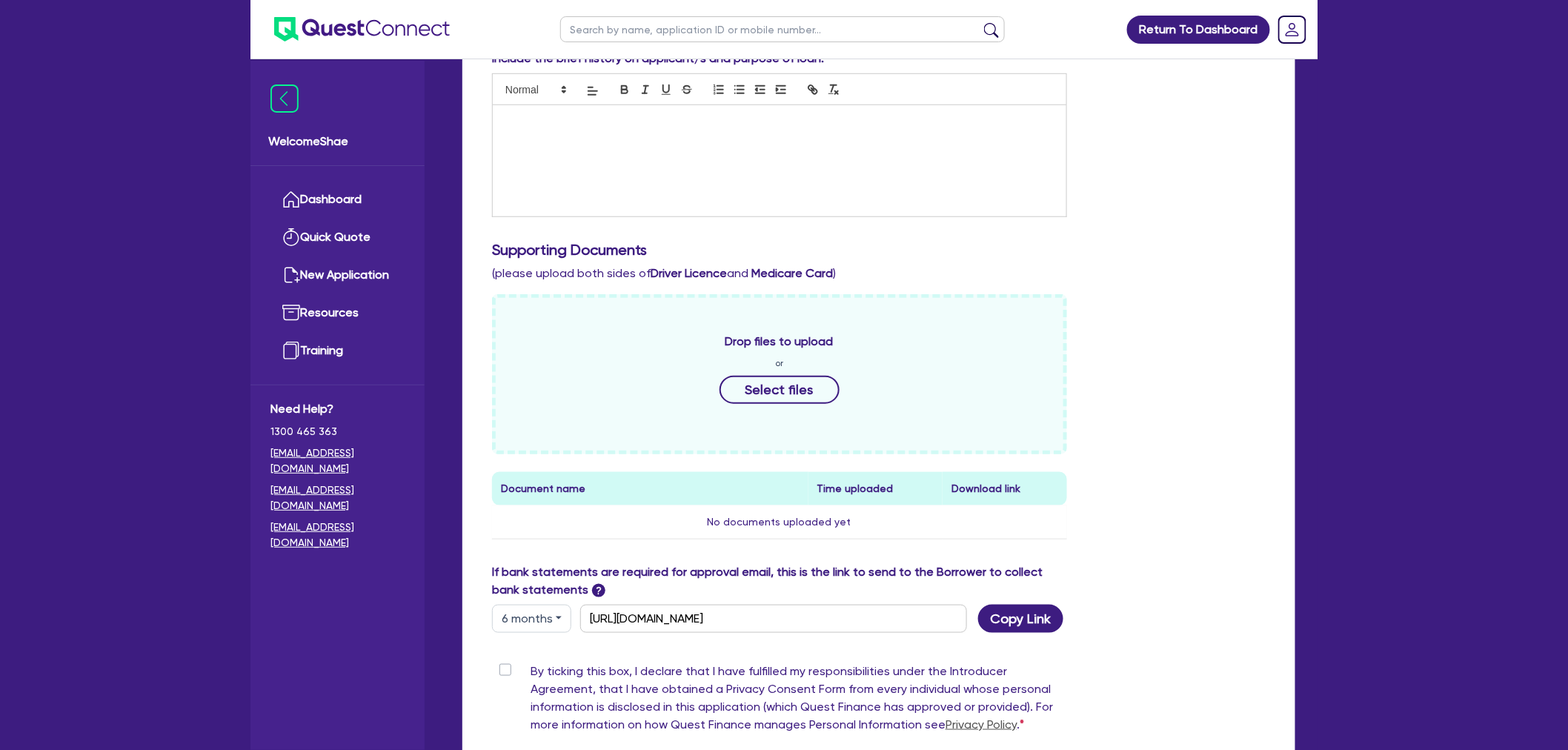
scroll to position [329, 0]
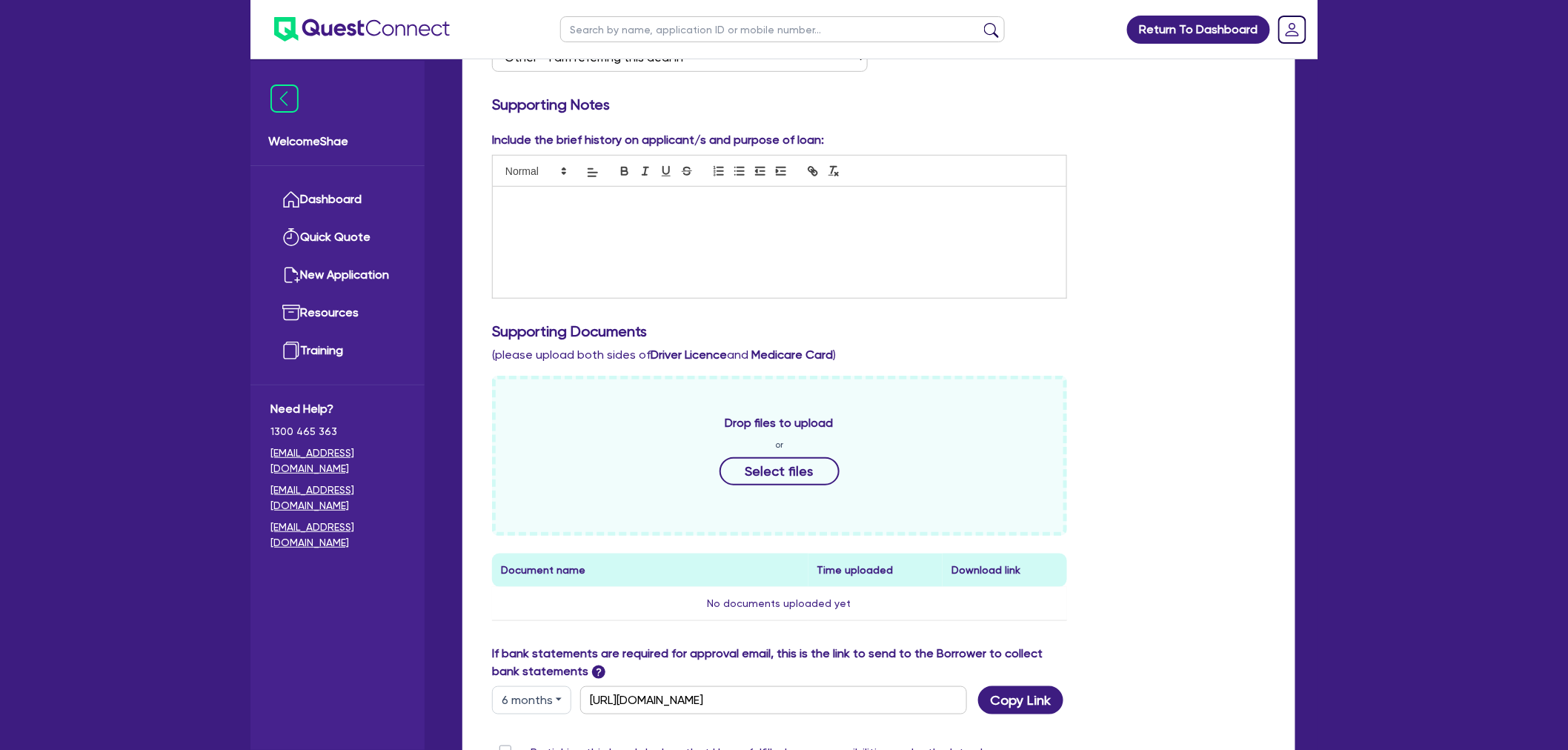
click at [557, 251] on div at bounding box center [779, 242] width 573 height 111
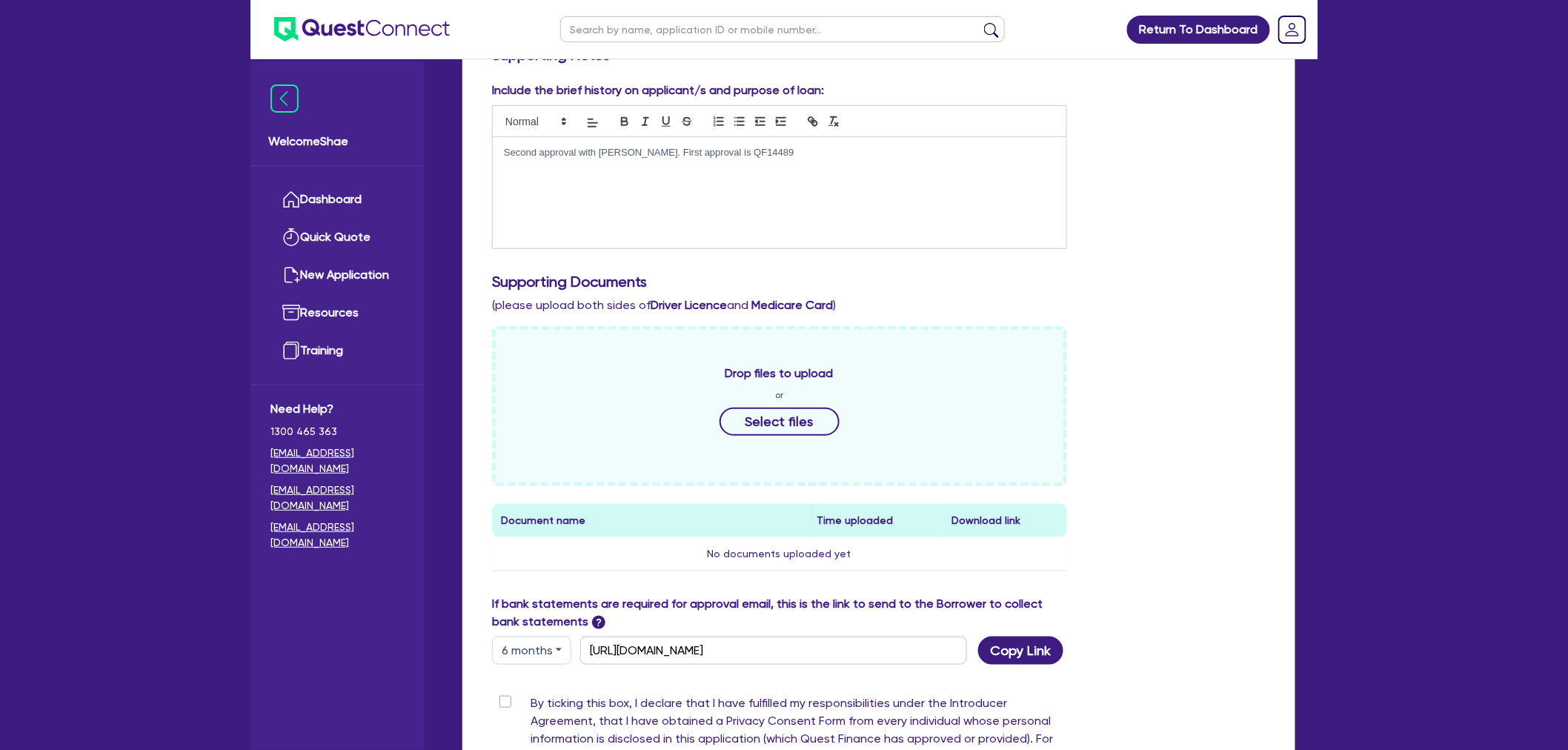
scroll to position [412, 0]
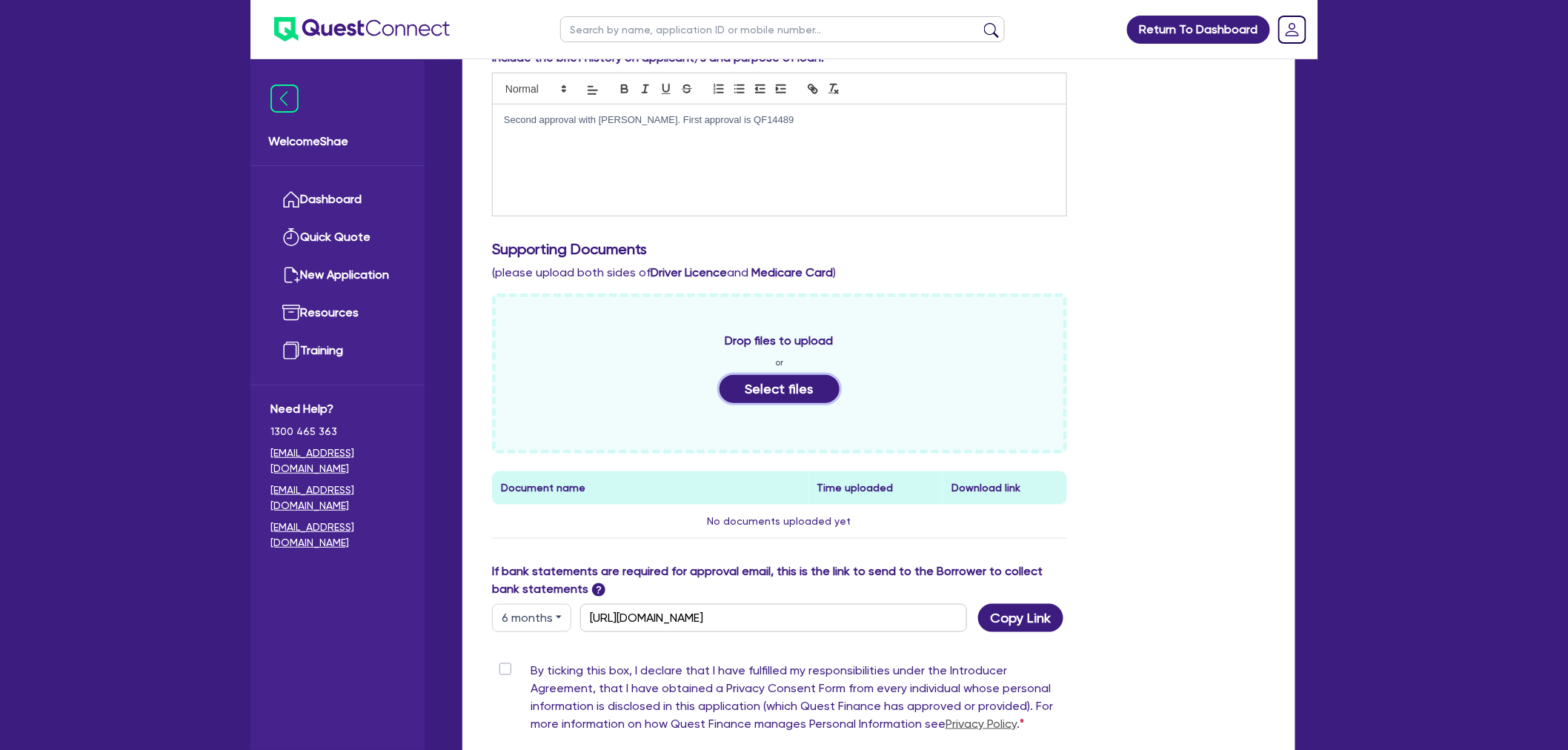
click at [761, 391] on button "Select files" at bounding box center [779, 389] width 120 height 28
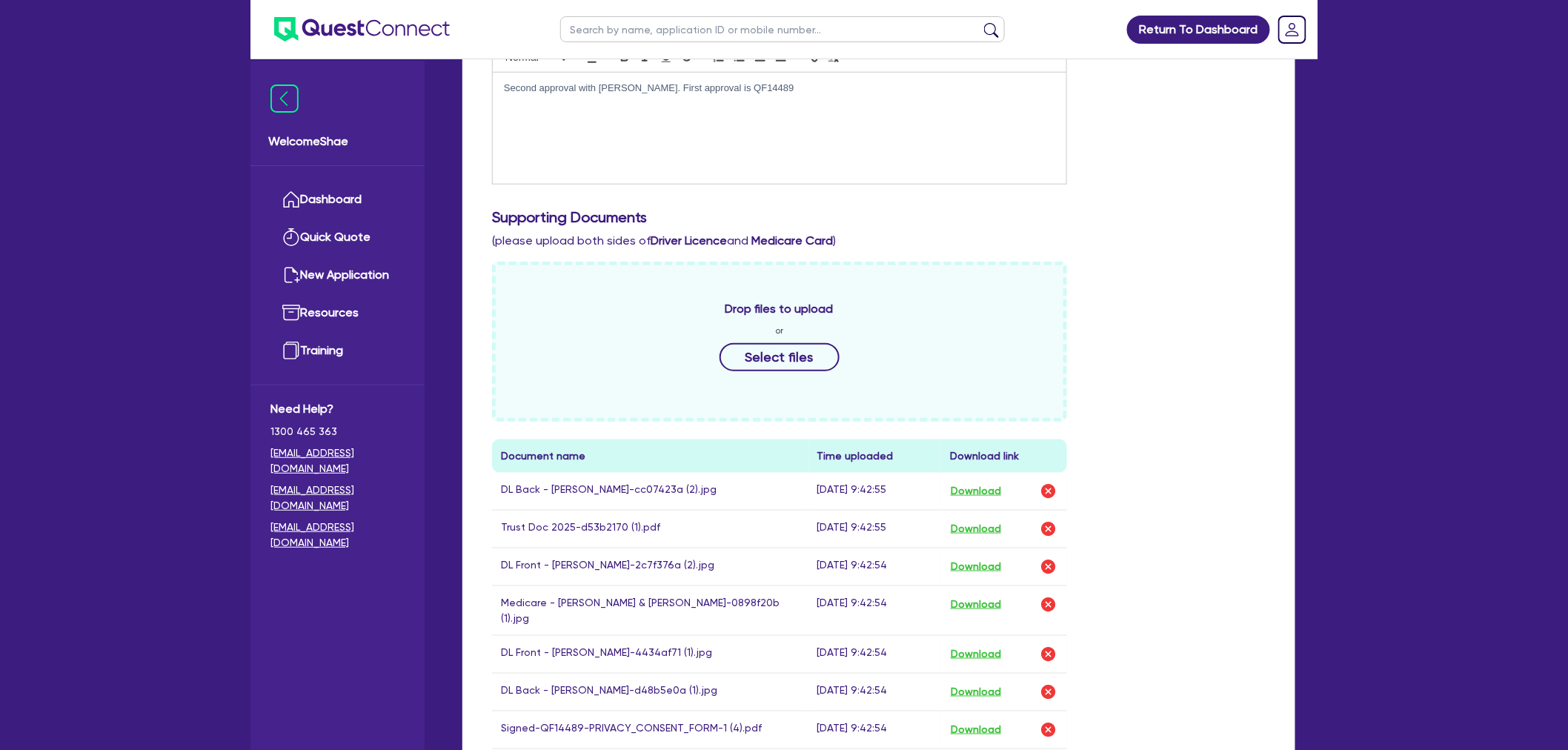
scroll to position [442, 0]
click at [763, 358] on button "Select files" at bounding box center [779, 358] width 120 height 28
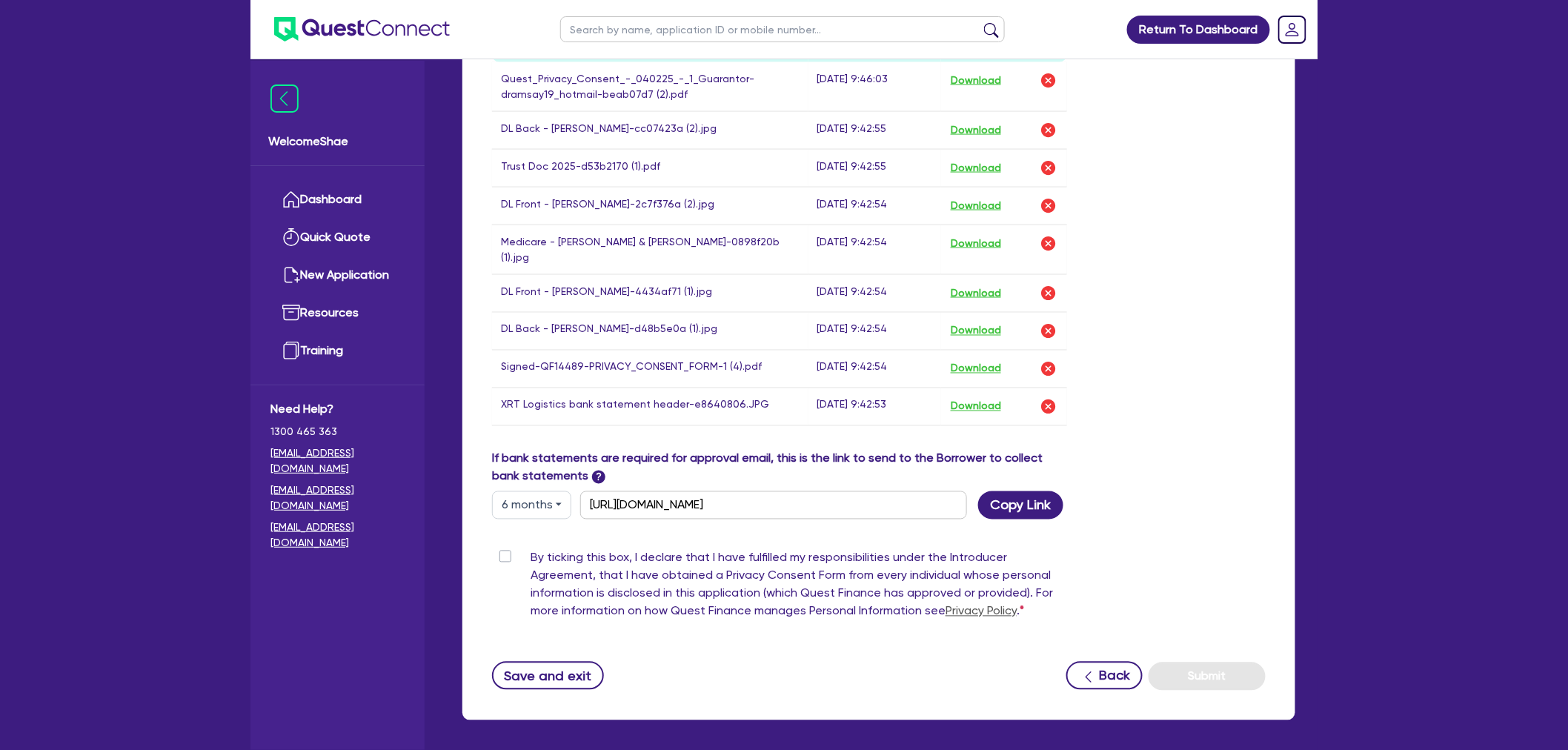
click at [531, 550] on label "By ticking this box, I declare that I have fulfilled my responsibilities under …" at bounding box center [799, 588] width 536 height 77
click at [504, 550] on input "By ticking this box, I declare that I have fulfilled my responsibilities under …" at bounding box center [498, 556] width 12 height 14
checkbox input "true"
click at [1198, 663] on button "Submit" at bounding box center [1206, 676] width 117 height 28
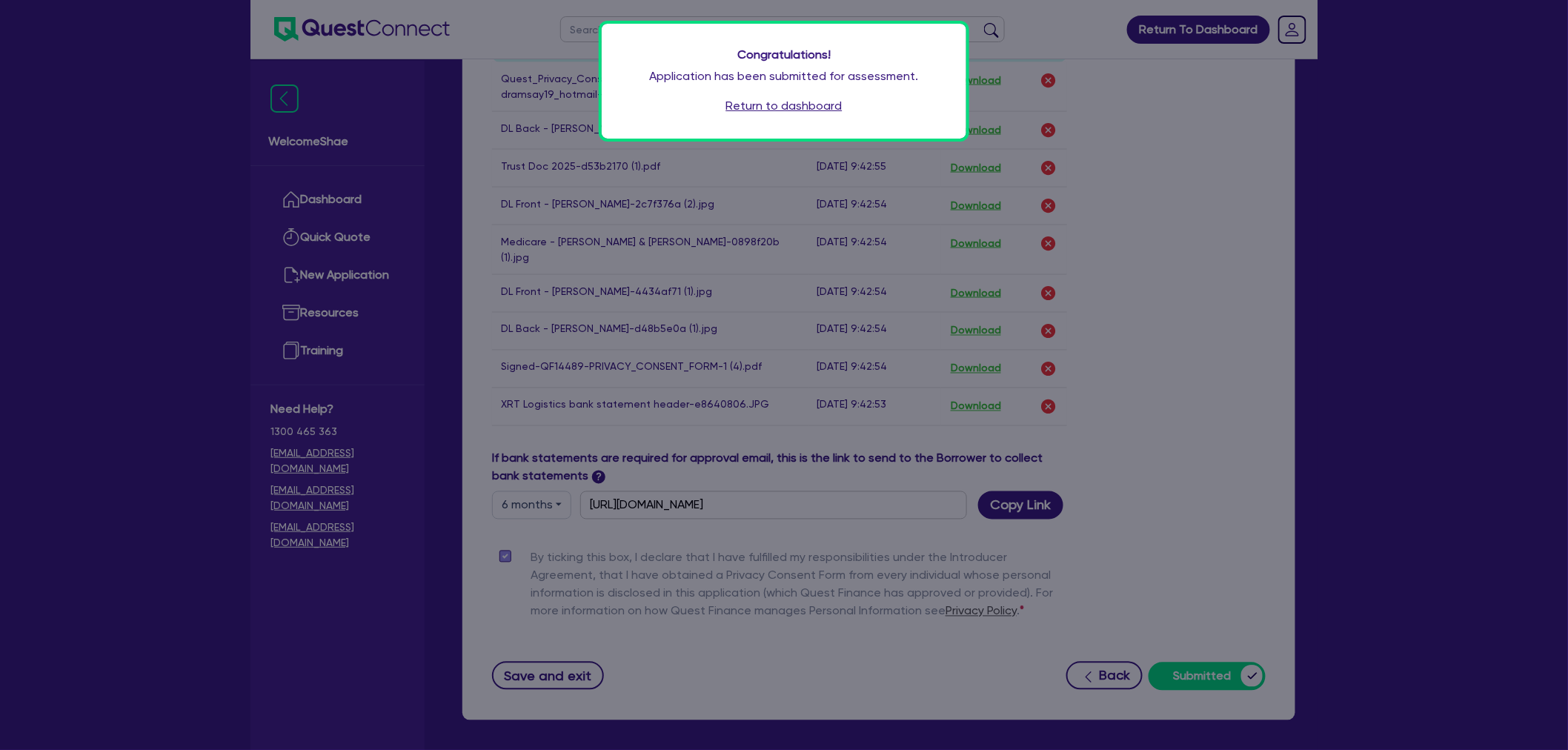
click at [803, 108] on link "Return to dashboard" at bounding box center [784, 106] width 117 height 17
